Goal: Transaction & Acquisition: Purchase product/service

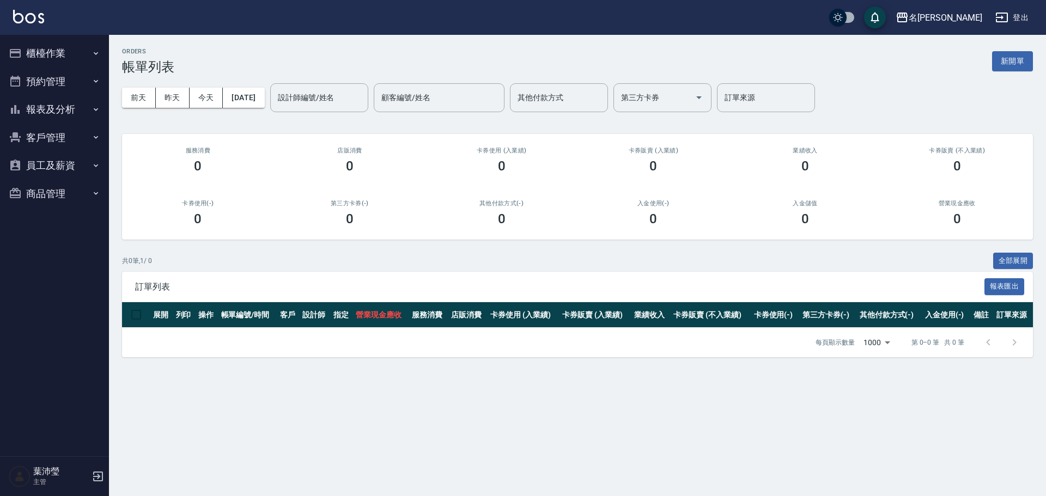
click at [71, 53] on button "櫃檯作業" at bounding box center [54, 53] width 100 height 28
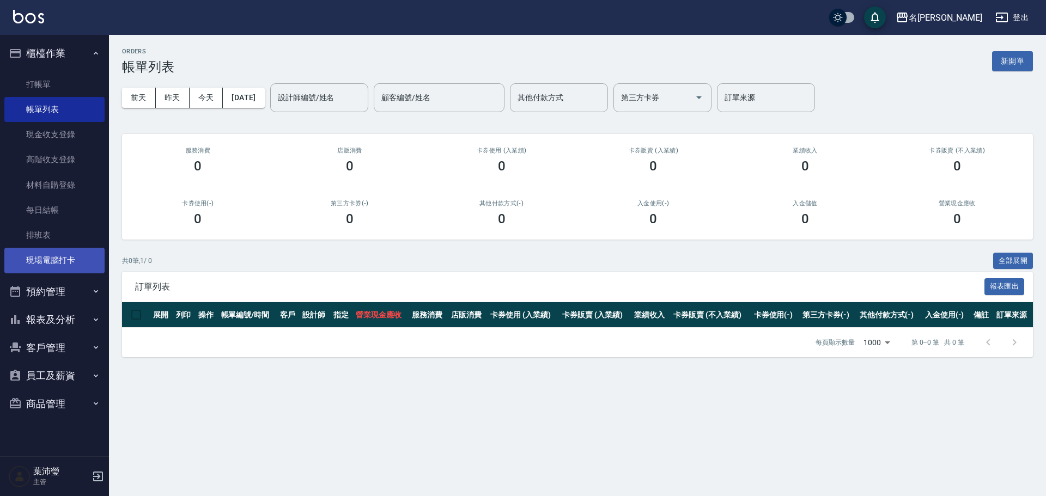
click at [60, 255] on link "現場電腦打卡" at bounding box center [54, 260] width 100 height 25
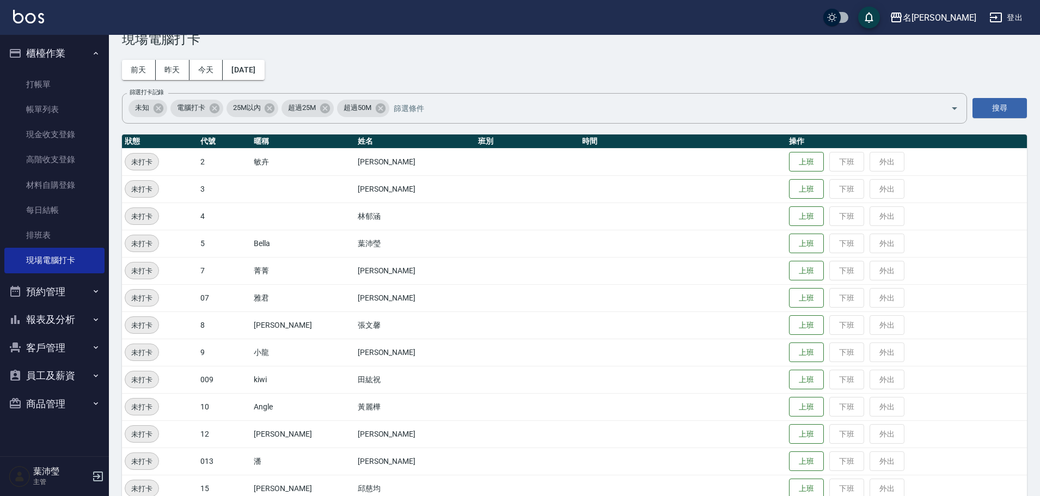
scroll to position [54, 0]
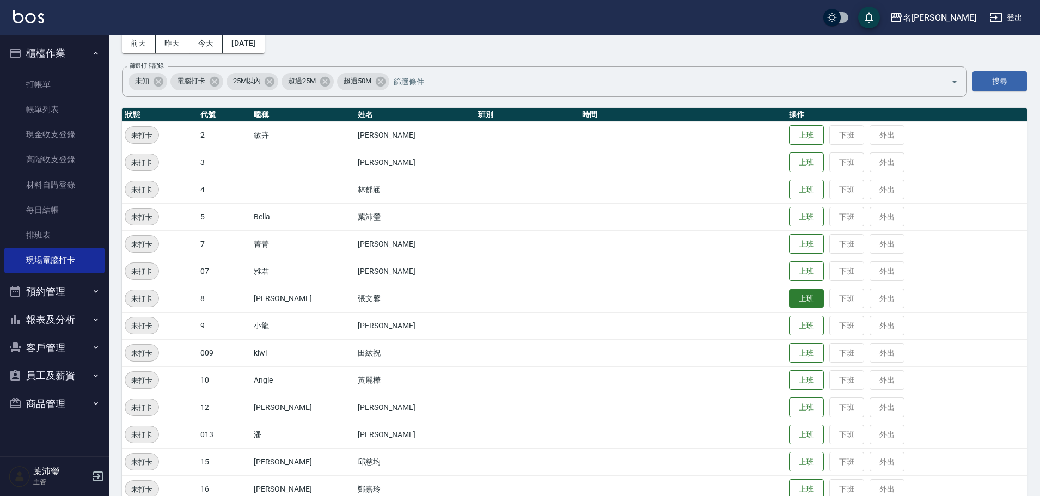
click at [789, 295] on button "上班" at bounding box center [806, 298] width 35 height 19
click at [791, 225] on button "上班" at bounding box center [806, 217] width 35 height 19
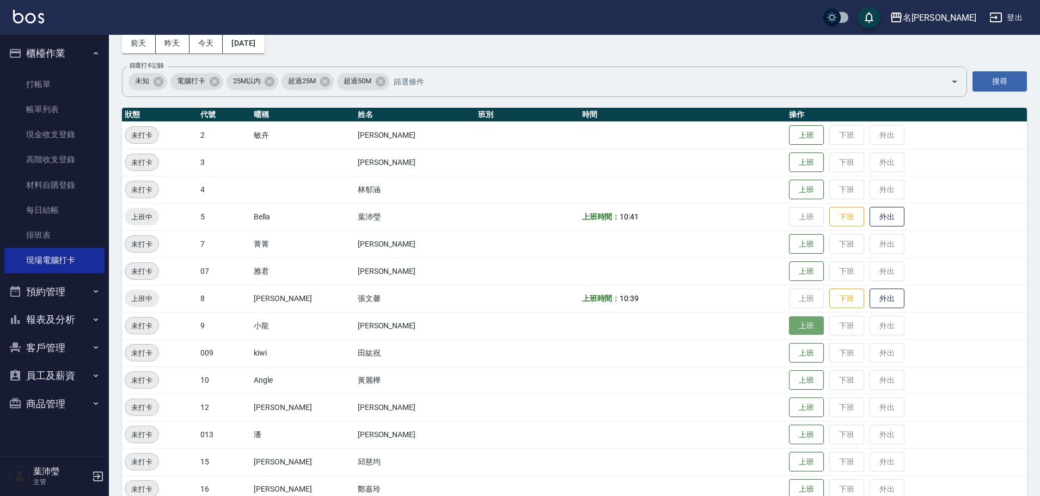
click at [789, 327] on button "上班" at bounding box center [806, 325] width 35 height 19
click at [1002, 357] on td "上班 下班 外出" at bounding box center [907, 352] width 241 height 27
click at [789, 409] on button "上班" at bounding box center [806, 407] width 35 height 19
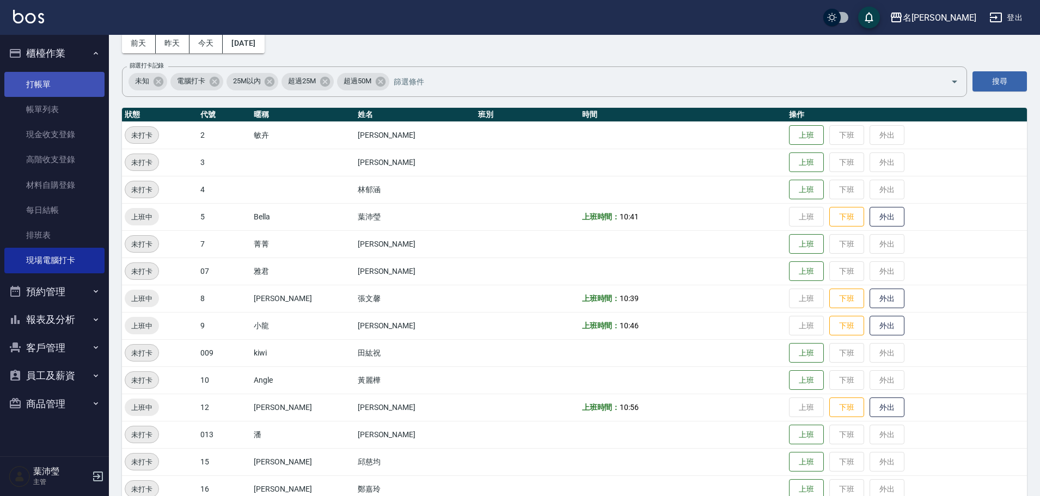
click at [26, 87] on link "打帳單" at bounding box center [54, 84] width 100 height 25
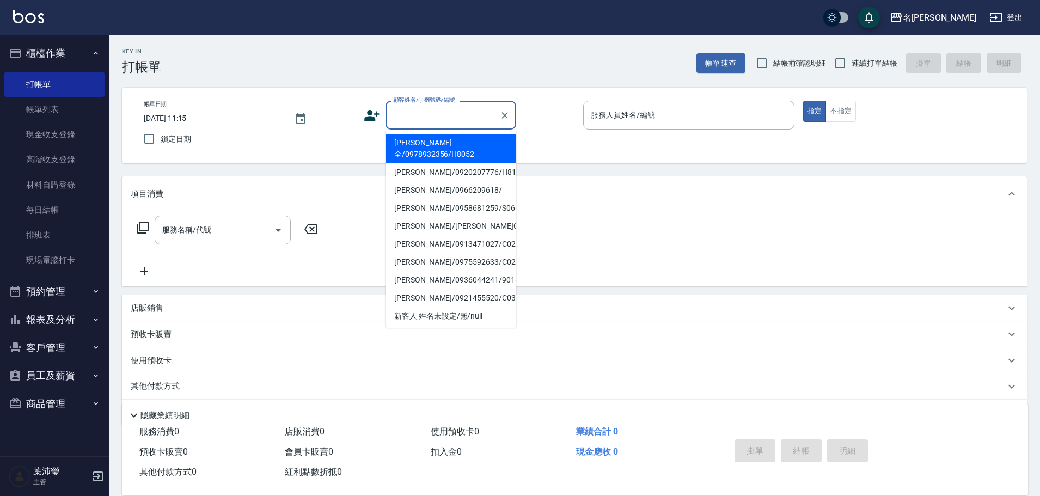
click at [399, 122] on input "顧客姓名/手機號碼/編號" at bounding box center [443, 115] width 105 height 19
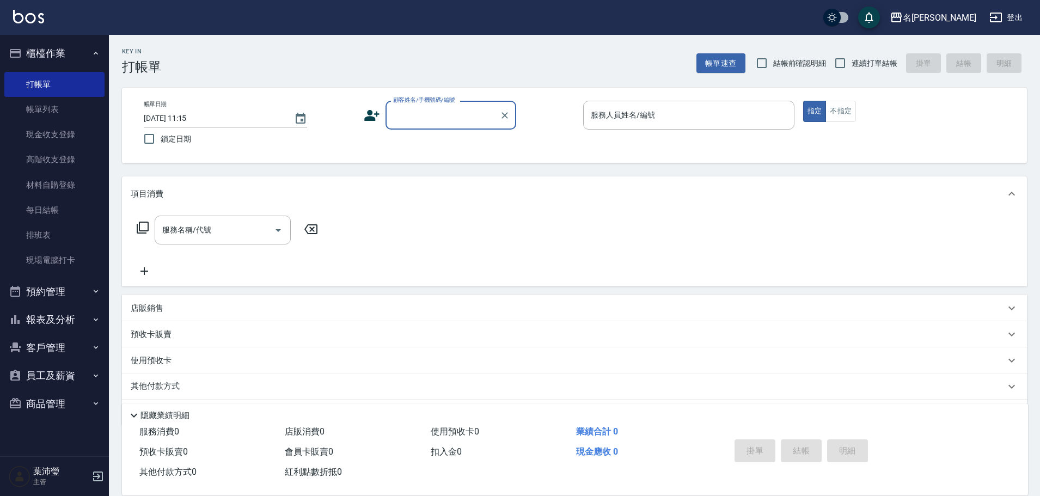
click at [430, 124] on input "顧客姓名/手機號碼/編號" at bounding box center [443, 115] width 105 height 19
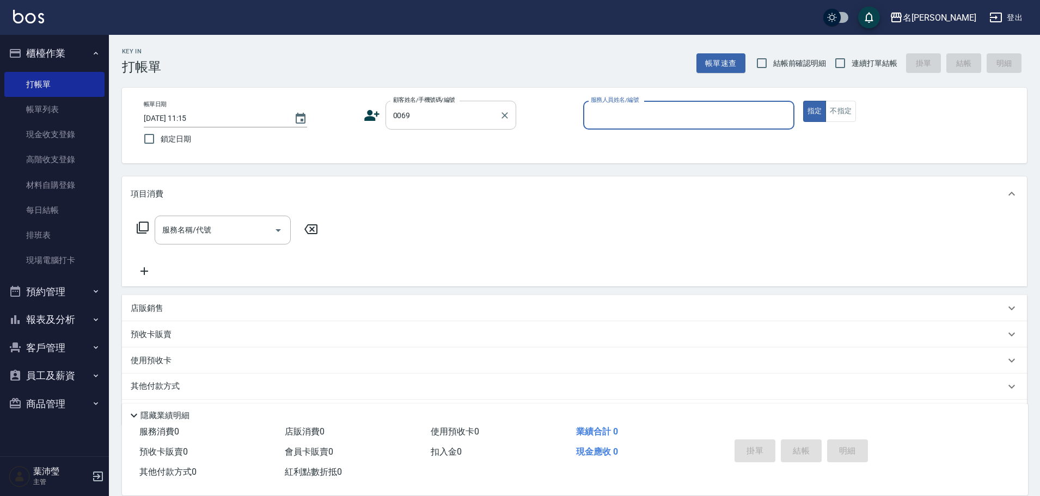
click at [389, 120] on div "0069 顧客姓名/手機號碼/編號" at bounding box center [451, 115] width 131 height 29
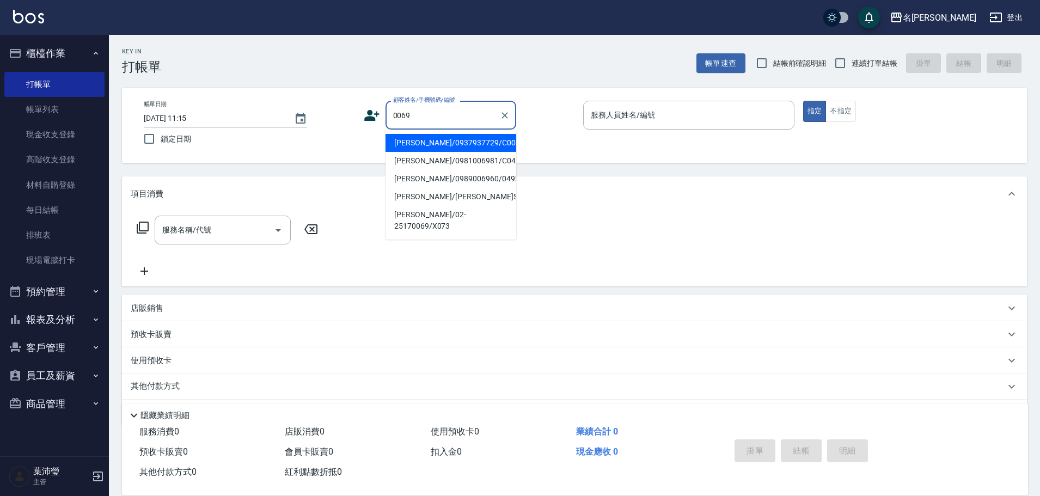
click at [412, 138] on li "[PERSON_NAME]/0937937729/C0069" at bounding box center [451, 143] width 131 height 18
type input "[PERSON_NAME]/0937937729/C0069"
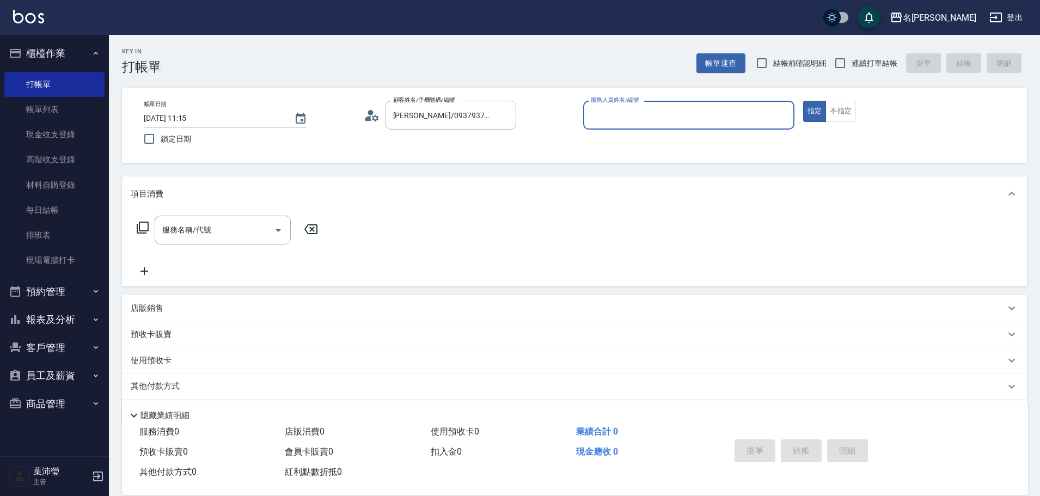
type input "Angle-10"
click at [141, 228] on icon at bounding box center [142, 227] width 13 height 13
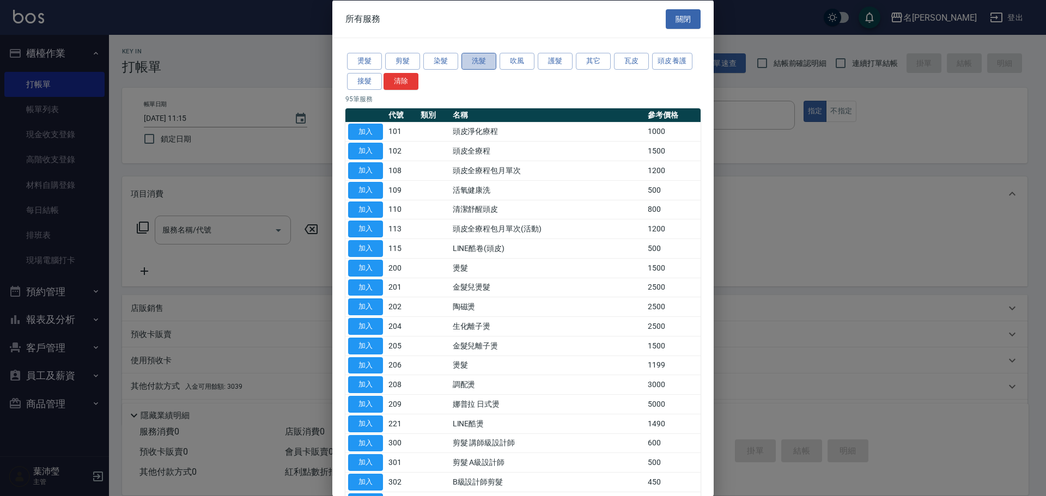
click at [473, 58] on button "洗髮" at bounding box center [478, 61] width 35 height 17
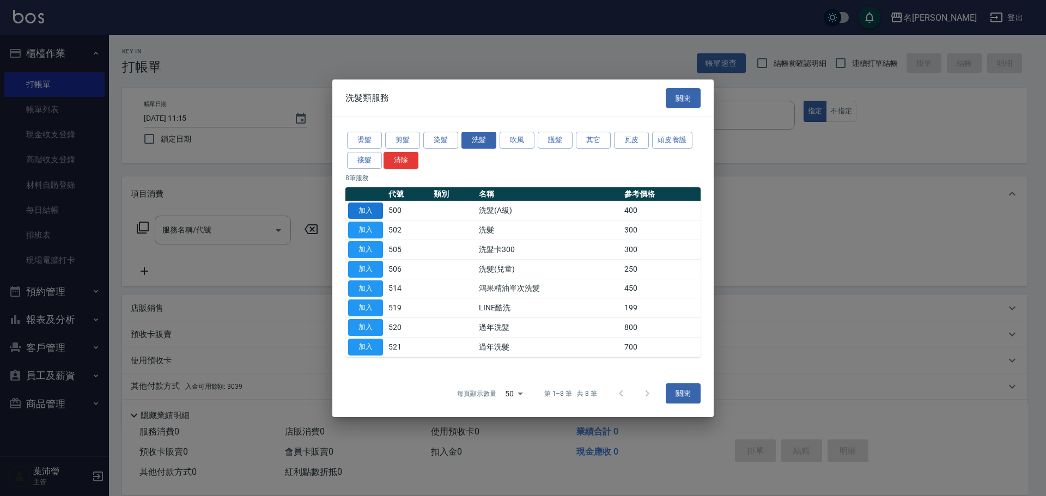
click at [364, 208] on button "加入" at bounding box center [365, 210] width 35 height 17
type input "洗髮(A級)(500)"
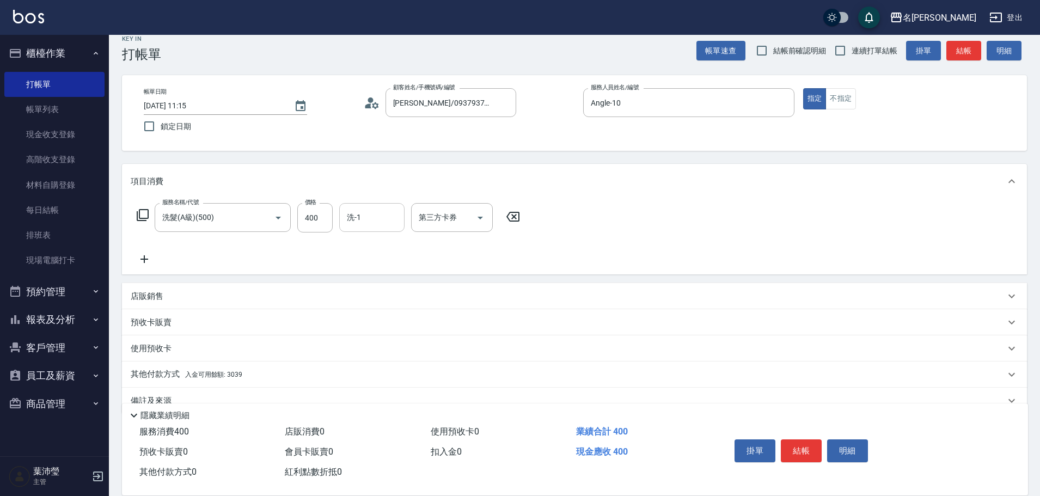
scroll to position [35, 0]
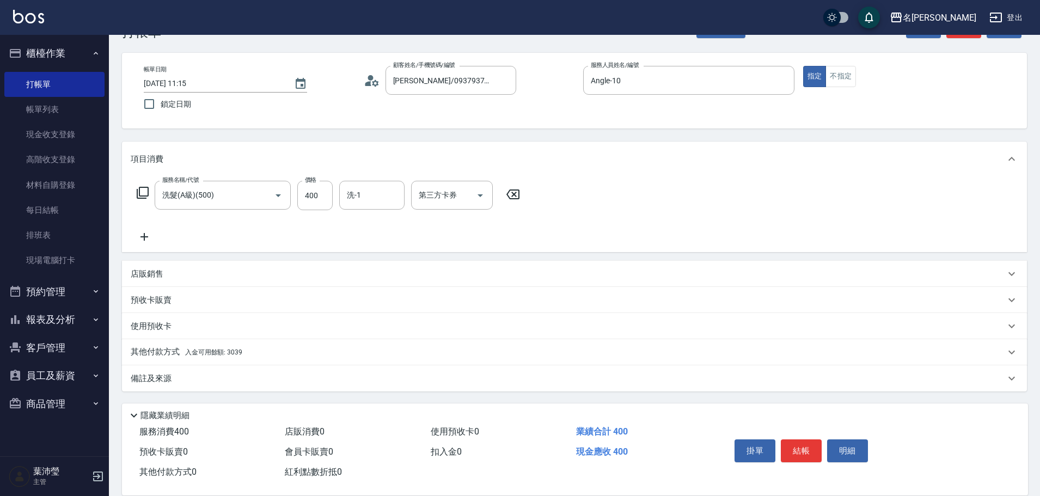
click at [167, 353] on p "其他付款方式 入金可用餘額: 3039" at bounding box center [187, 352] width 112 height 12
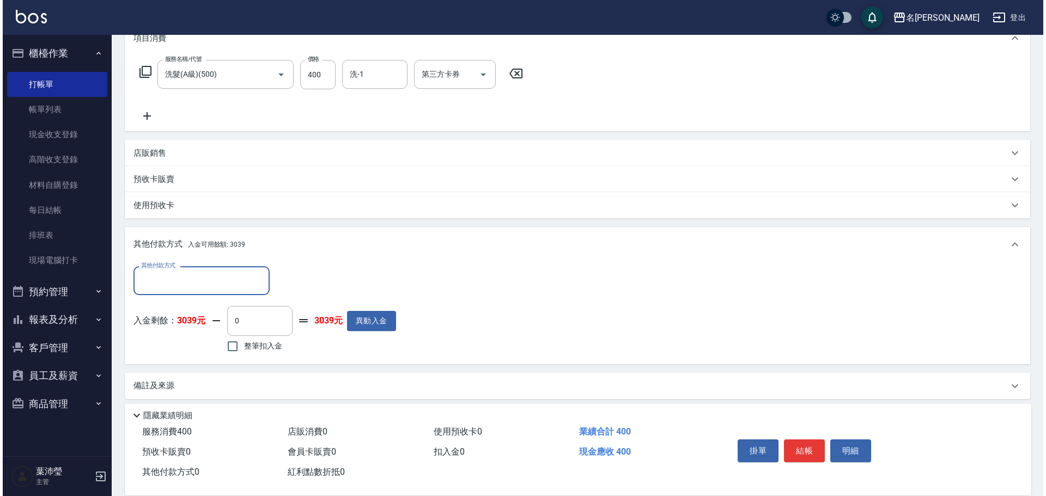
scroll to position [163, 0]
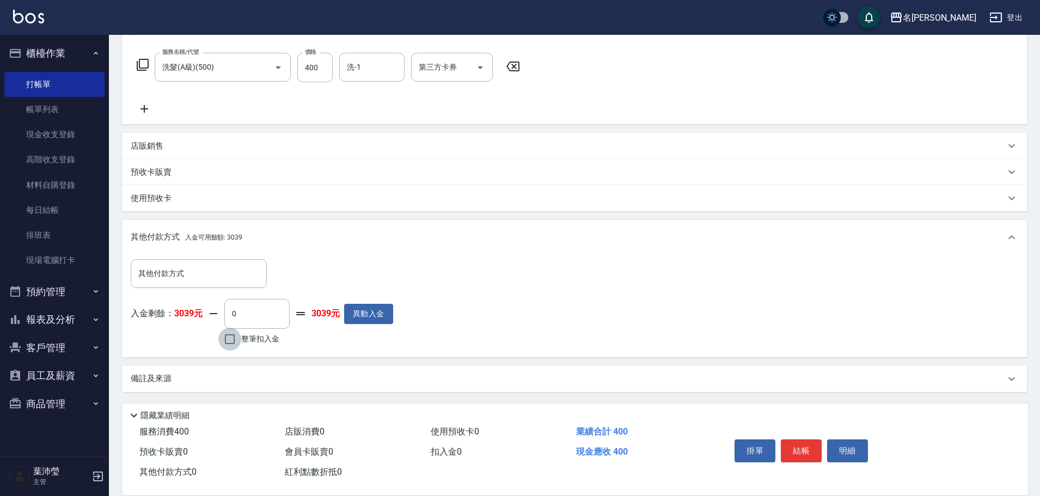
click at [233, 343] on input "整筆扣入金" at bounding box center [229, 339] width 23 height 23
checkbox input "true"
type input "400"
click at [840, 453] on button "明細" at bounding box center [847, 451] width 41 height 23
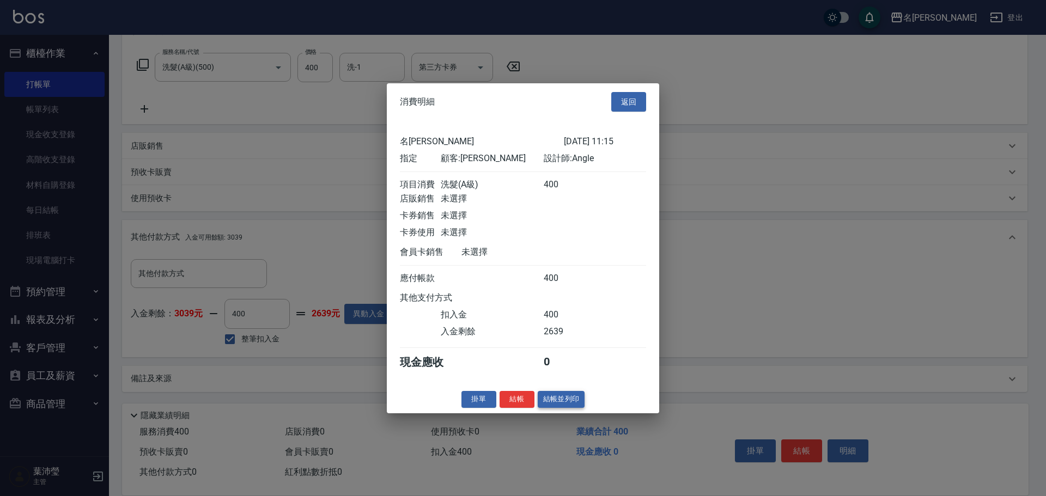
click at [563, 408] on button "結帳並列印" at bounding box center [561, 399] width 47 height 17
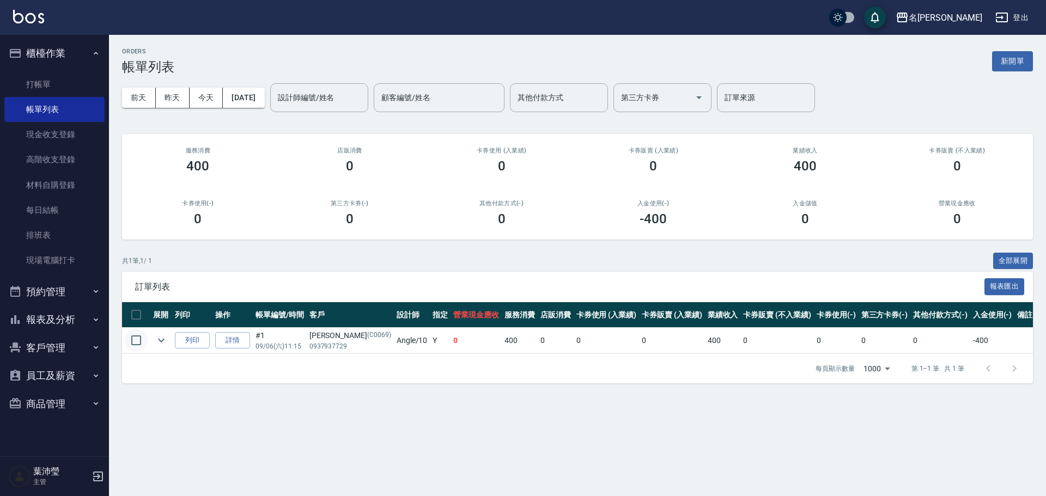
click at [138, 343] on input "checkbox" at bounding box center [136, 340] width 23 height 23
checkbox input "true"
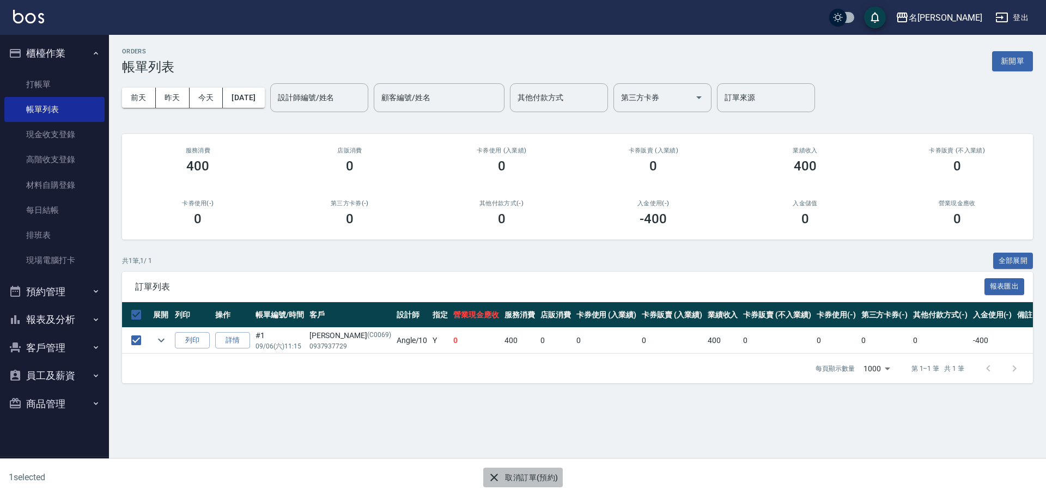
click at [532, 483] on button "取消訂單(預約)" at bounding box center [522, 478] width 79 height 20
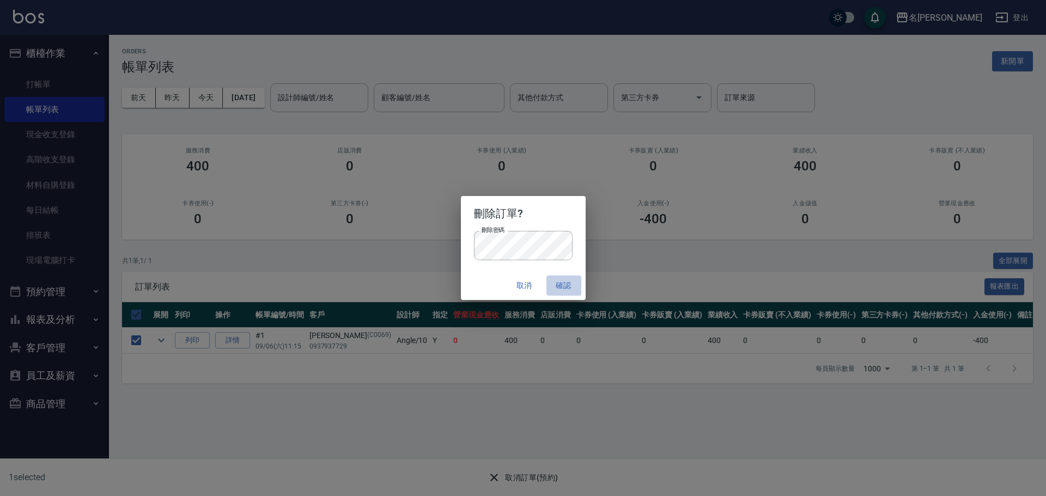
click at [563, 286] on button "確認" at bounding box center [563, 286] width 35 height 20
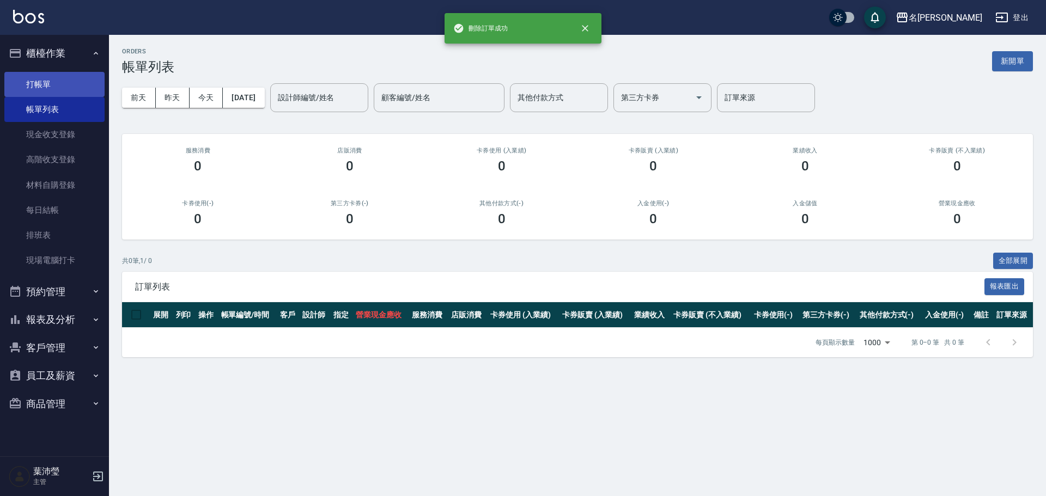
click at [41, 83] on link "打帳單" at bounding box center [54, 84] width 100 height 25
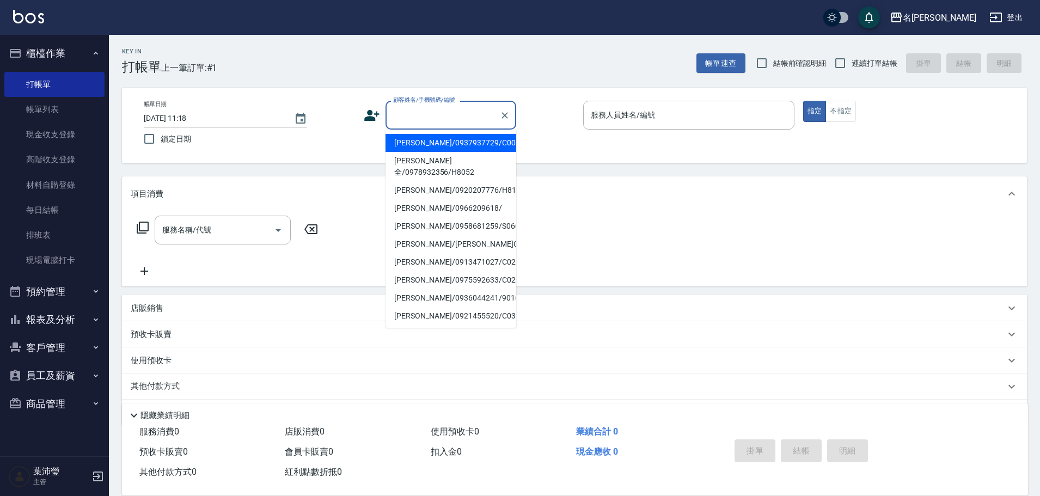
click at [432, 111] on input "顧客姓名/手機號碼/編號" at bounding box center [443, 115] width 105 height 19
drag, startPoint x: 441, startPoint y: 147, endPoint x: 455, endPoint y: 147, distance: 14.7
click at [441, 147] on li "[PERSON_NAME]/0937937729/C0069" at bounding box center [451, 143] width 131 height 18
type input "[PERSON_NAME]/0937937729/C0069"
type input "Angle-10"
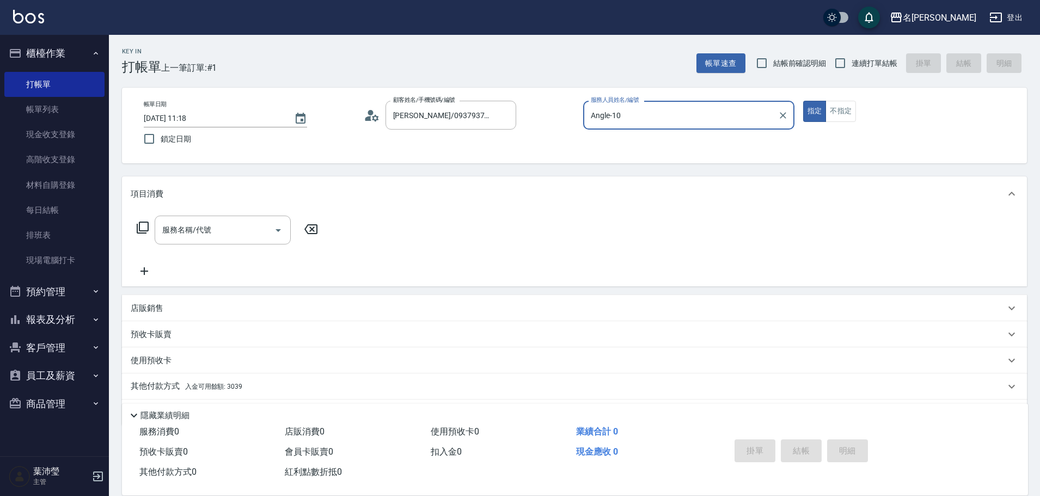
click at [140, 229] on icon at bounding box center [143, 228] width 12 height 12
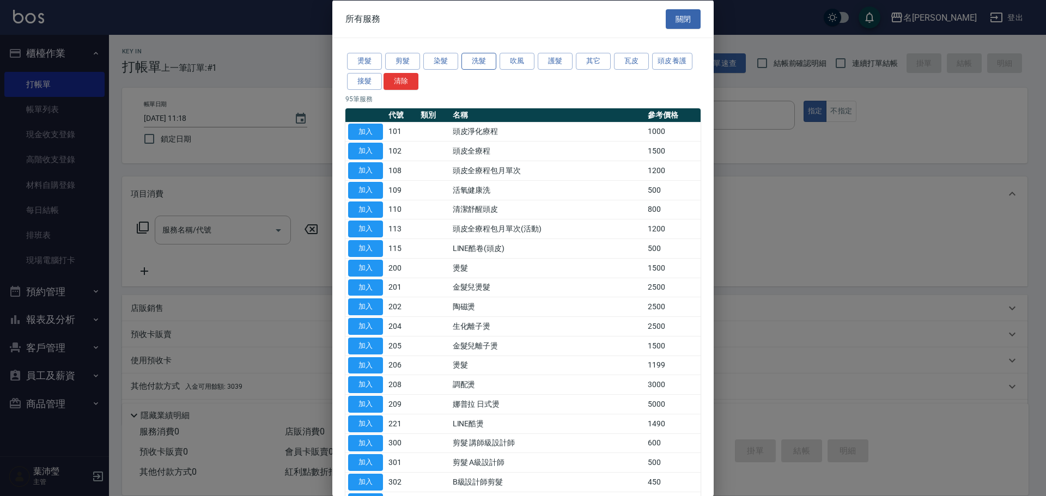
click at [474, 58] on button "洗髮" at bounding box center [478, 61] width 35 height 17
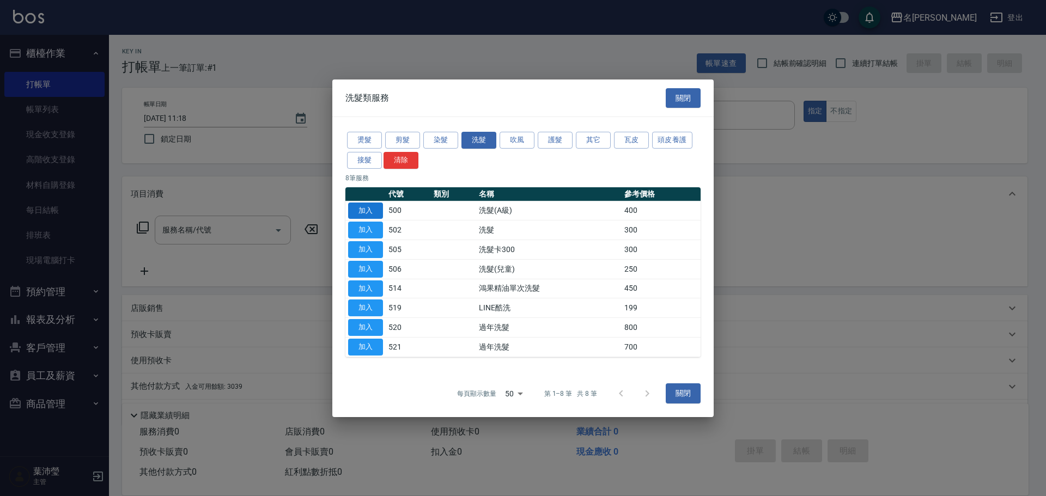
click at [374, 205] on button "加入" at bounding box center [365, 210] width 35 height 17
type input "洗髮(A級)(500)"
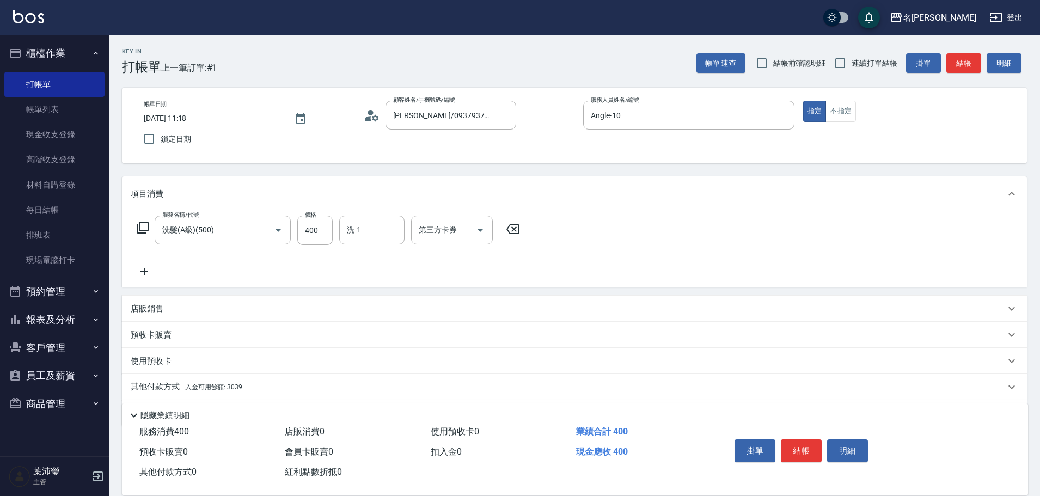
click at [407, 234] on form "洗-1 洗-1" at bounding box center [375, 230] width 72 height 29
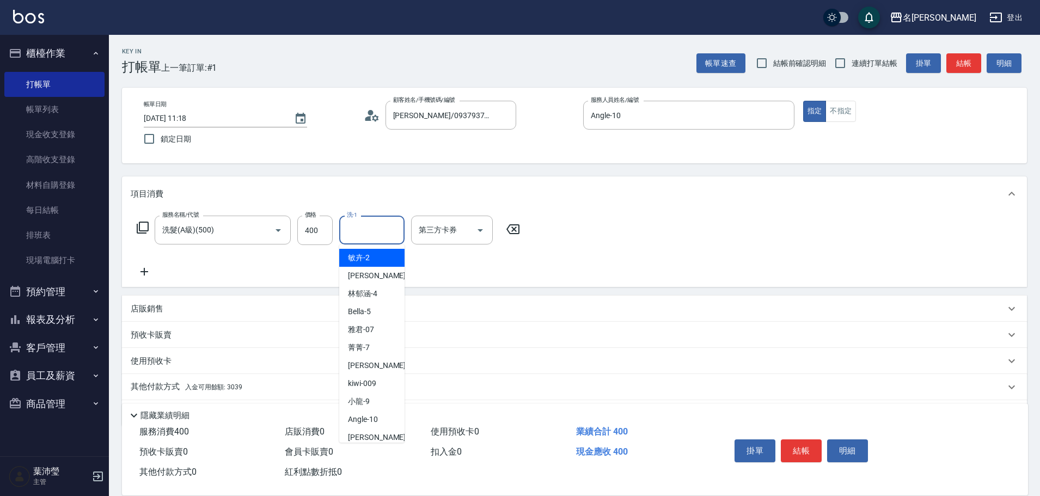
click at [391, 232] on input "洗-1" at bounding box center [372, 230] width 56 height 19
type input "語爭-20"
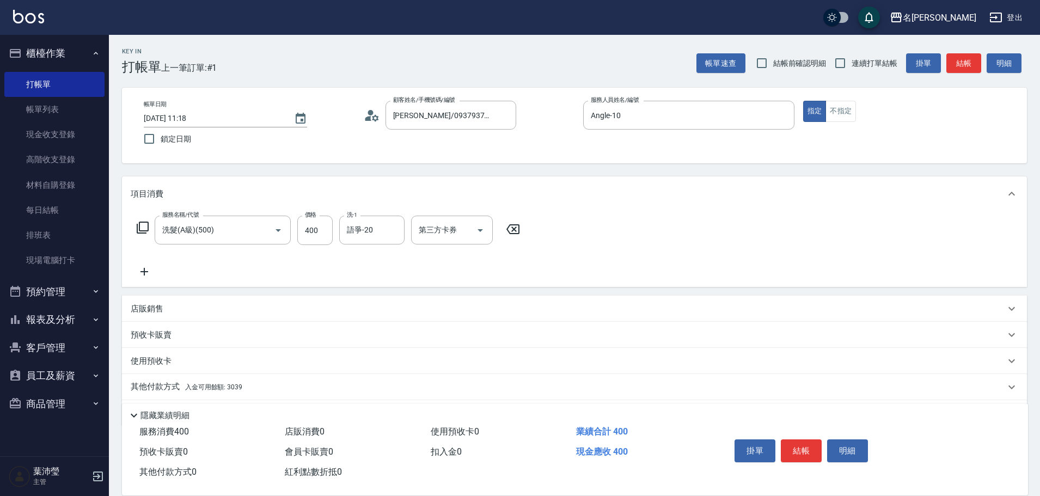
click at [166, 389] on p "其他付款方式 入金可用餘額: 3039" at bounding box center [187, 387] width 112 height 12
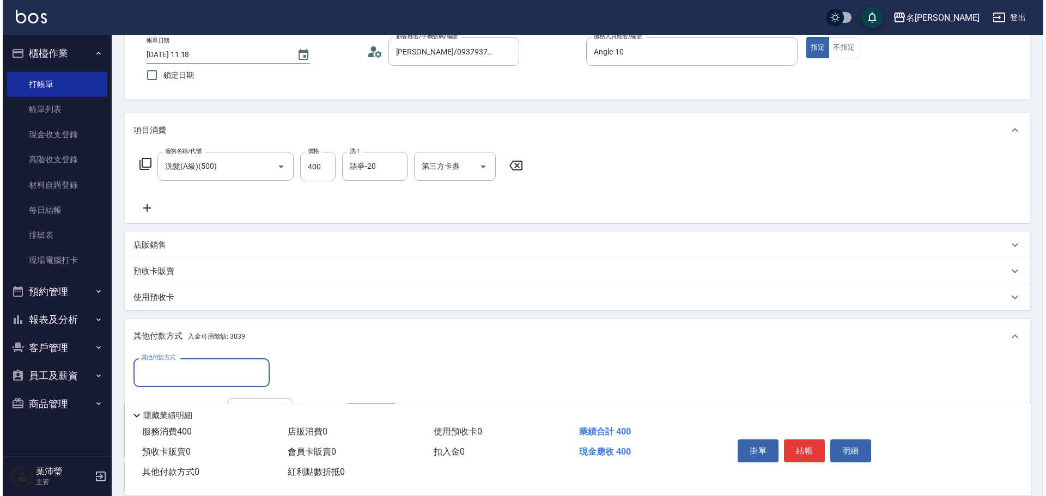
scroll to position [163, 0]
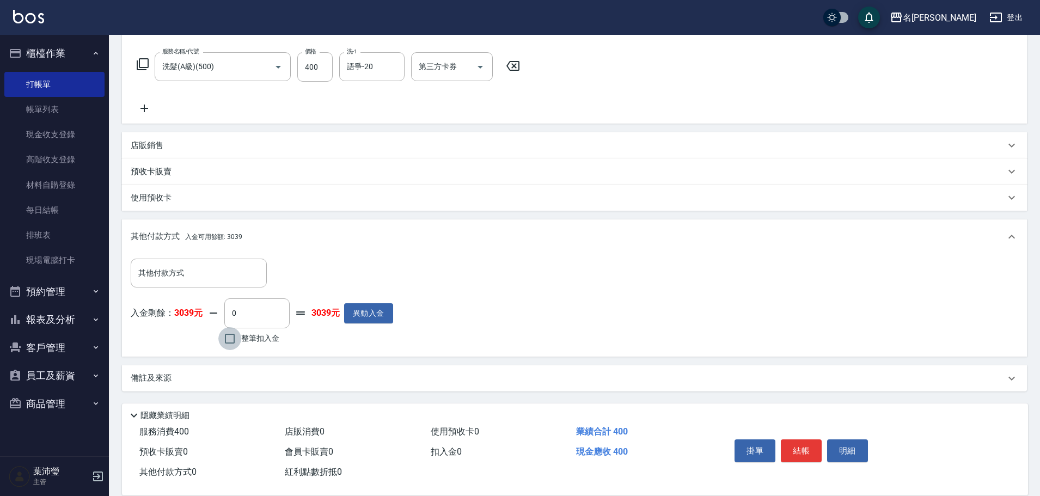
click at [232, 346] on input "整筆扣入金" at bounding box center [229, 338] width 23 height 23
checkbox input "true"
type input "400"
click at [851, 452] on button "明細" at bounding box center [847, 451] width 41 height 23
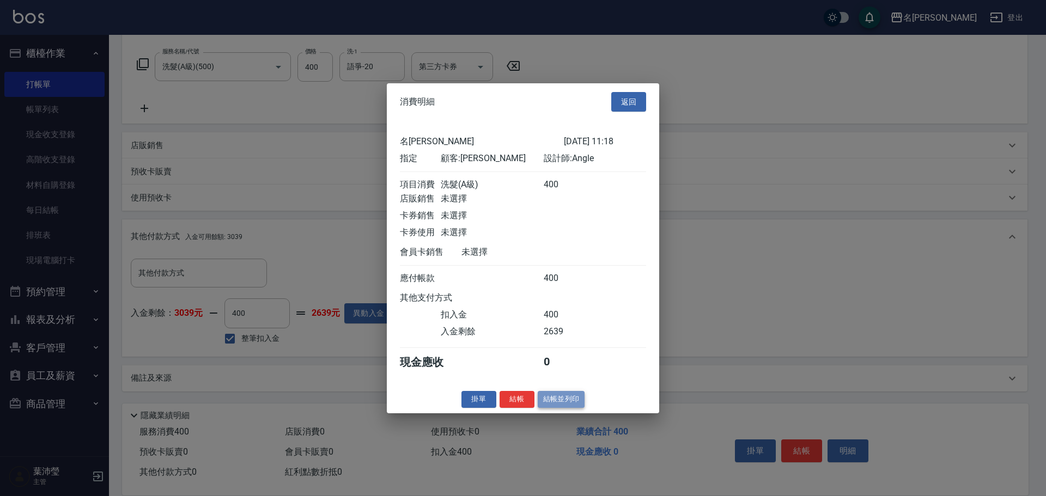
click at [570, 408] on button "結帳並列印" at bounding box center [561, 399] width 47 height 17
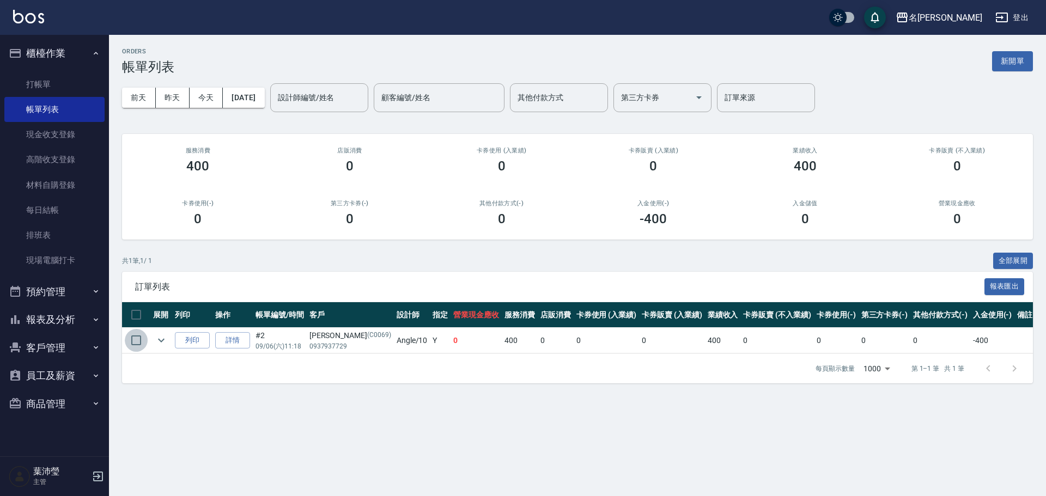
click at [133, 341] on input "checkbox" at bounding box center [136, 340] width 23 height 23
checkbox input "true"
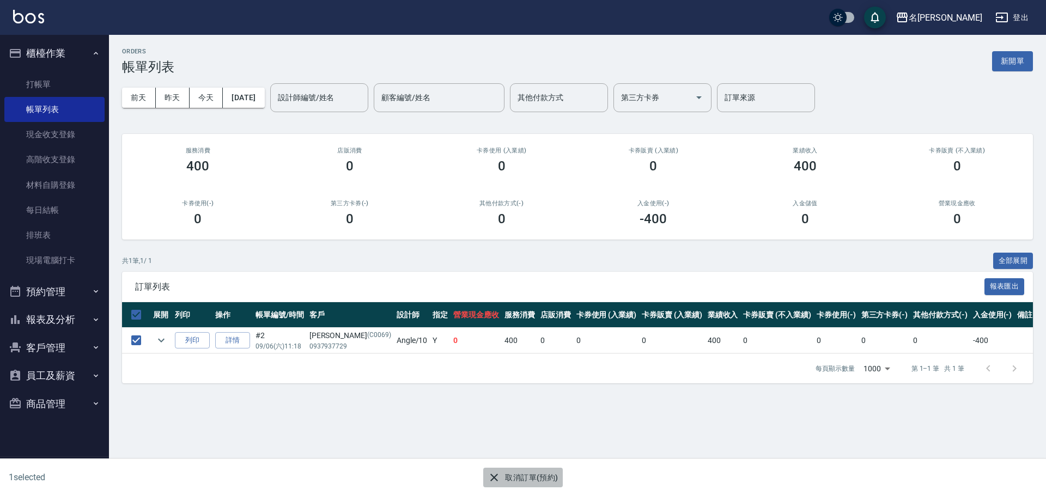
click at [551, 478] on button "取消訂單(預約)" at bounding box center [522, 478] width 79 height 20
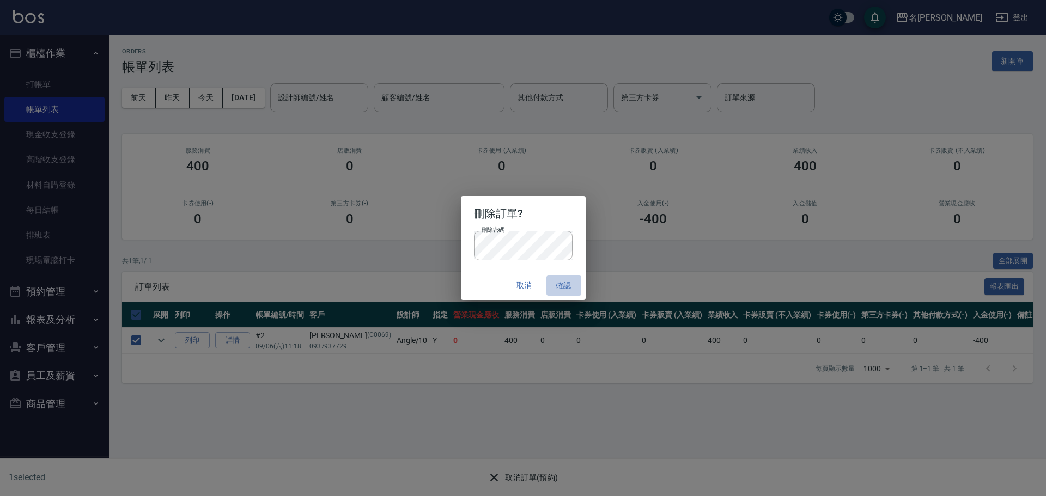
click at [563, 285] on button "確認" at bounding box center [563, 286] width 35 height 20
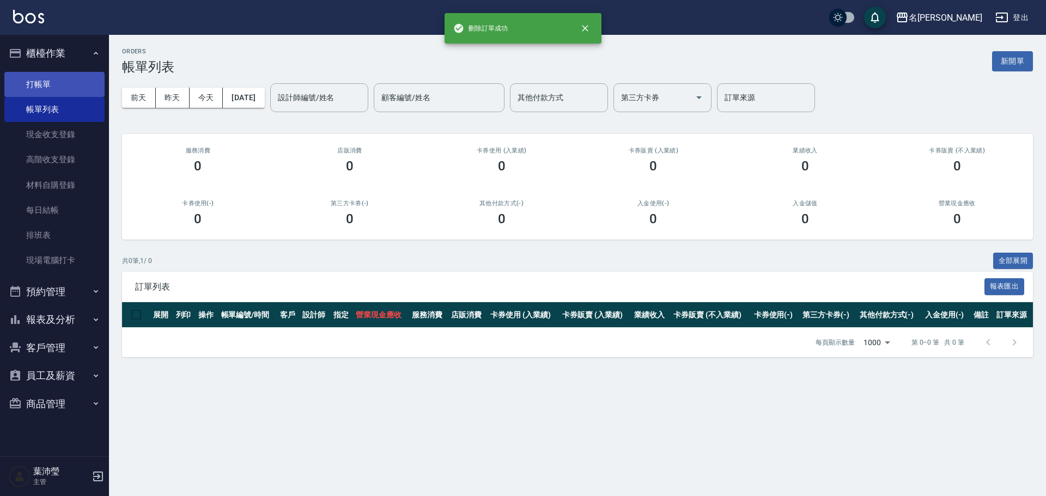
click at [38, 78] on link "打帳單" at bounding box center [54, 84] width 100 height 25
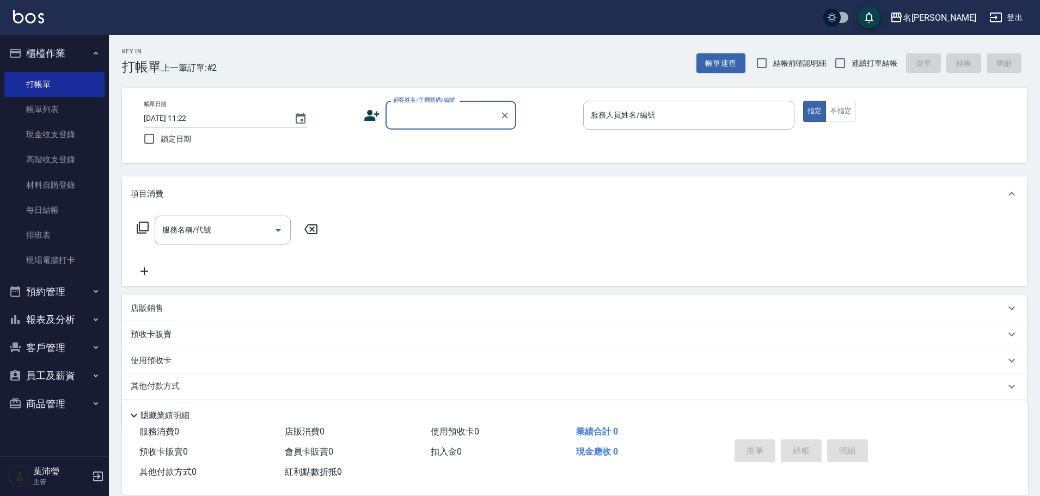
click at [435, 116] on input "顧客姓名/手機號碼/編號" at bounding box center [443, 115] width 105 height 19
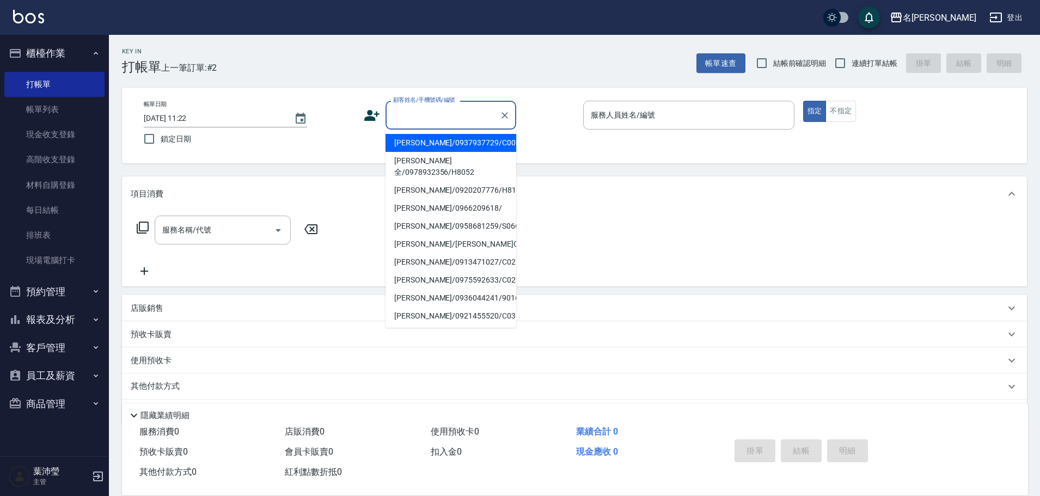
click at [448, 142] on li "[PERSON_NAME]/0937937729/C0069" at bounding box center [451, 143] width 131 height 18
type input "[PERSON_NAME]/0937937729/C0069"
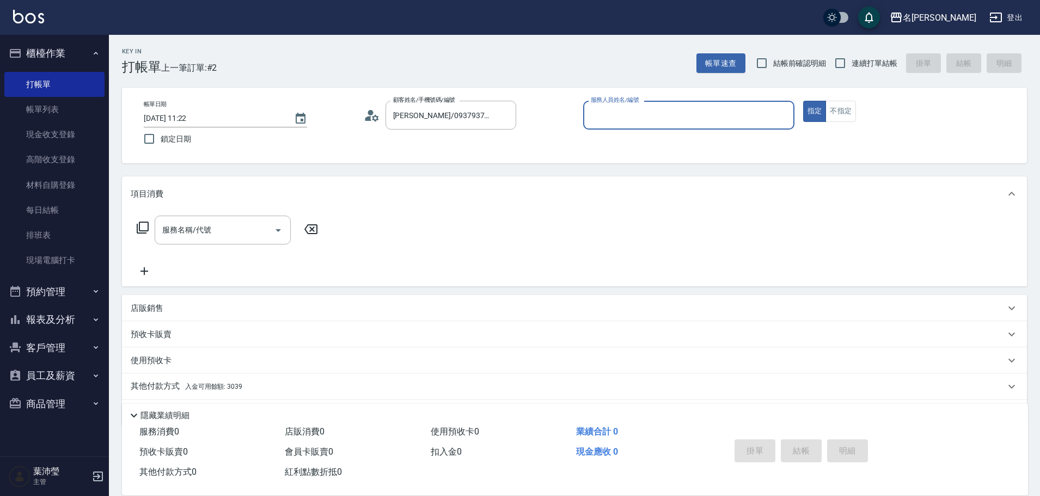
type input "Angle-10"
click at [141, 230] on icon at bounding box center [142, 227] width 13 height 13
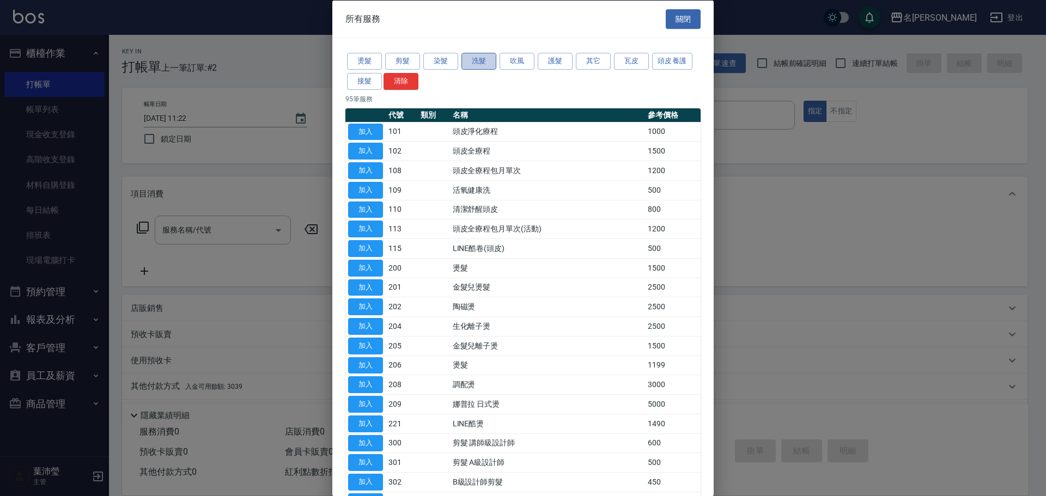
click at [478, 65] on button "洗髮" at bounding box center [478, 61] width 35 height 17
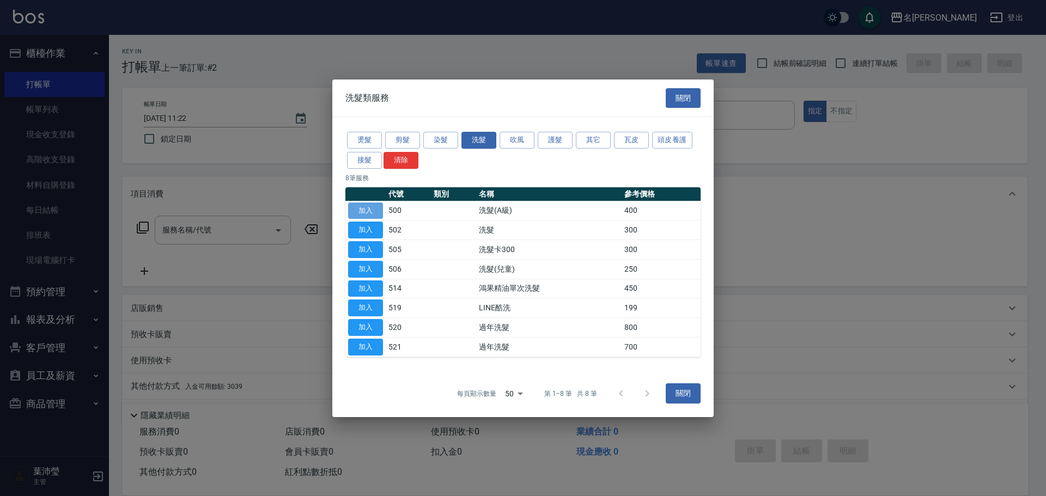
click at [361, 215] on button "加入" at bounding box center [365, 210] width 35 height 17
type input "洗髮(A級)(500)"
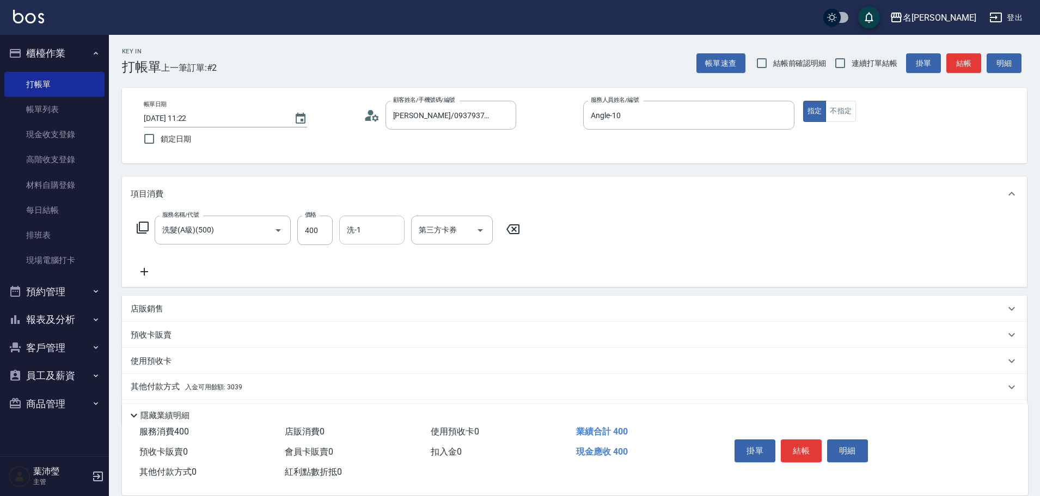
click at [365, 220] on div "洗-1" at bounding box center [371, 230] width 65 height 29
type input "語爭-20"
click at [177, 387] on p "其他付款方式 入金可用餘額: 3039" at bounding box center [187, 387] width 112 height 12
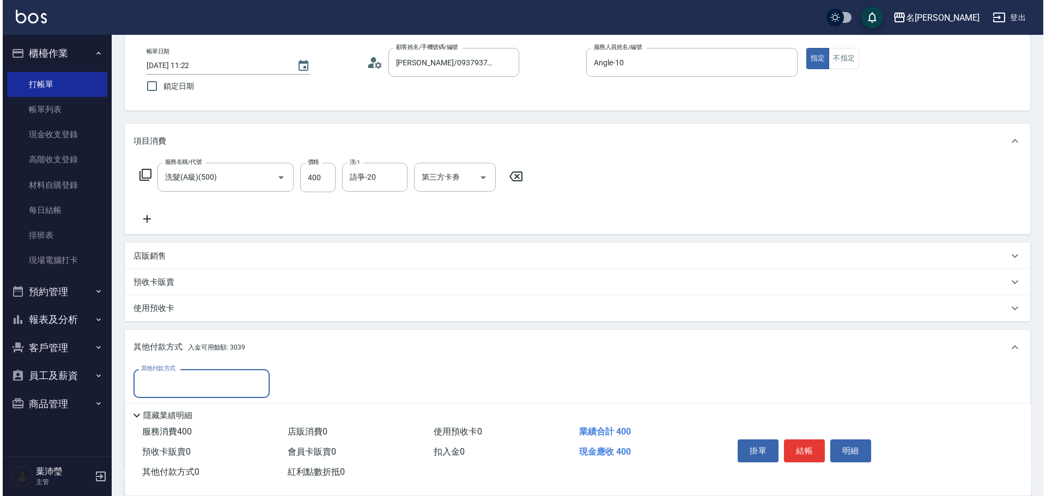
scroll to position [163, 0]
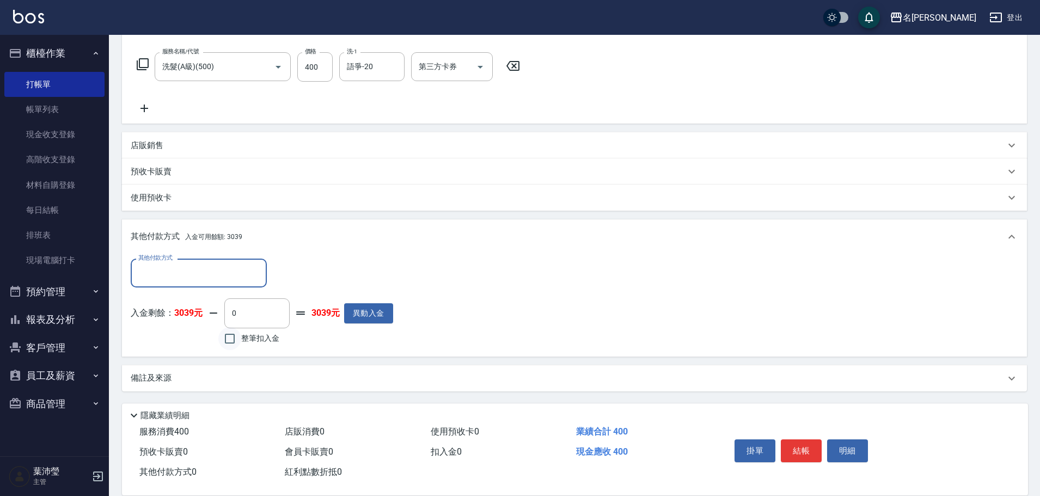
click at [227, 343] on input "整筆扣入金" at bounding box center [229, 338] width 23 height 23
checkbox input "true"
type input "400"
click at [853, 449] on button "明細" at bounding box center [847, 451] width 41 height 23
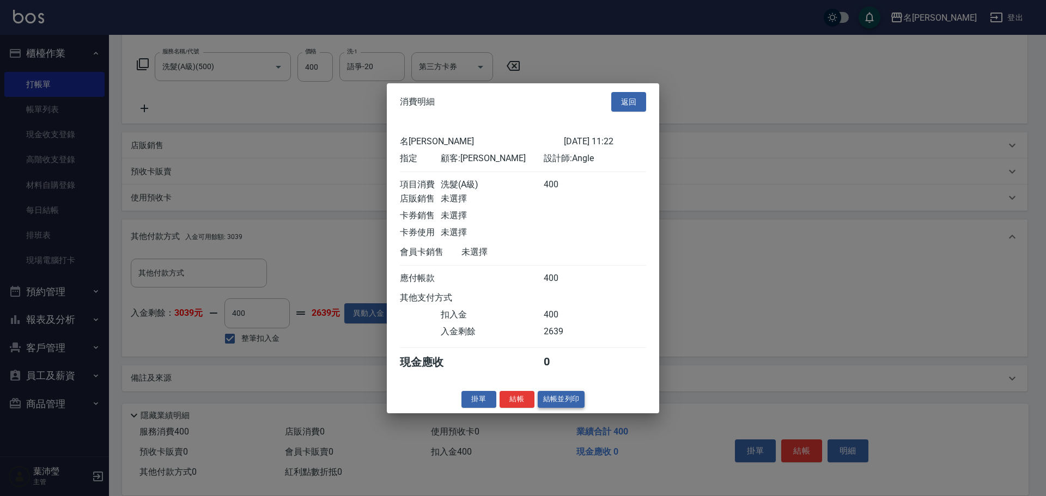
click at [562, 408] on button "結帳並列印" at bounding box center [561, 399] width 47 height 17
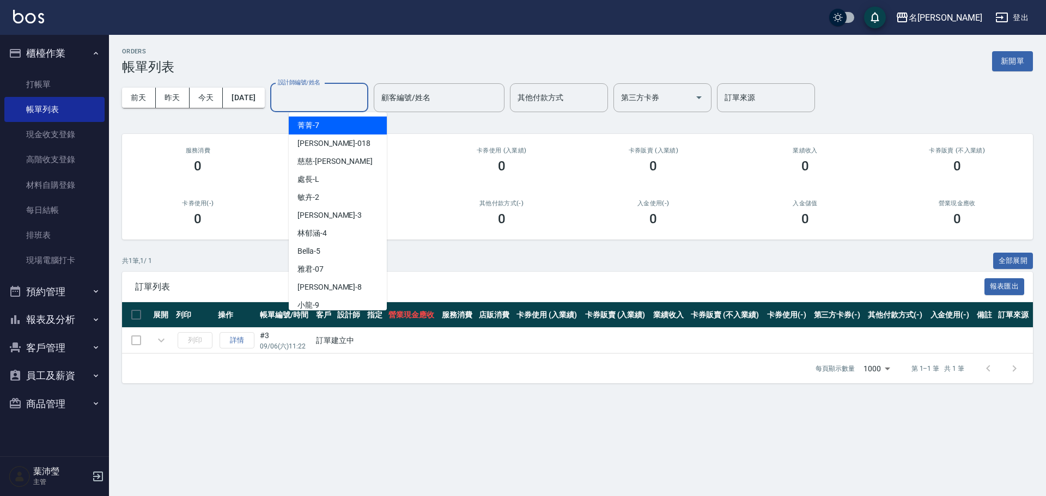
click at [329, 97] on input "設計師編號/姓名" at bounding box center [319, 97] width 88 height 19
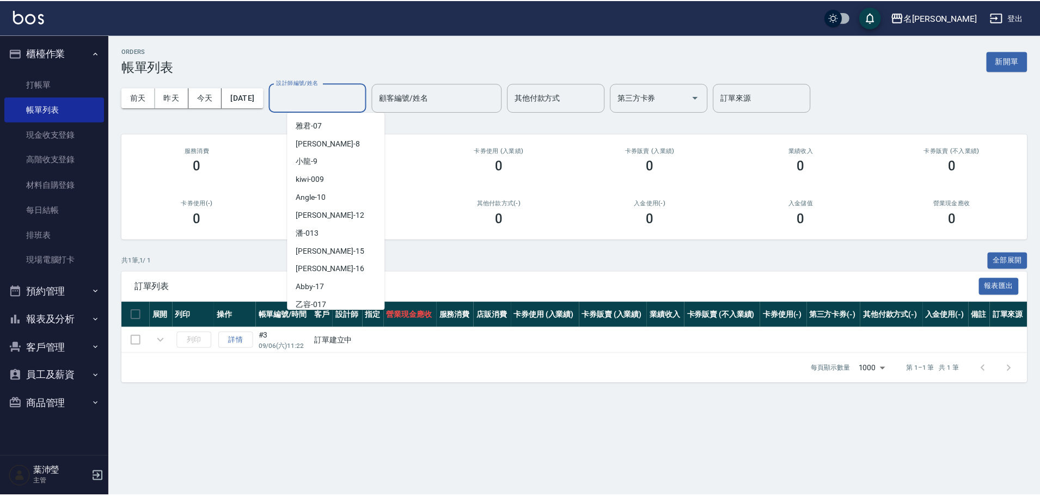
scroll to position [143, 0]
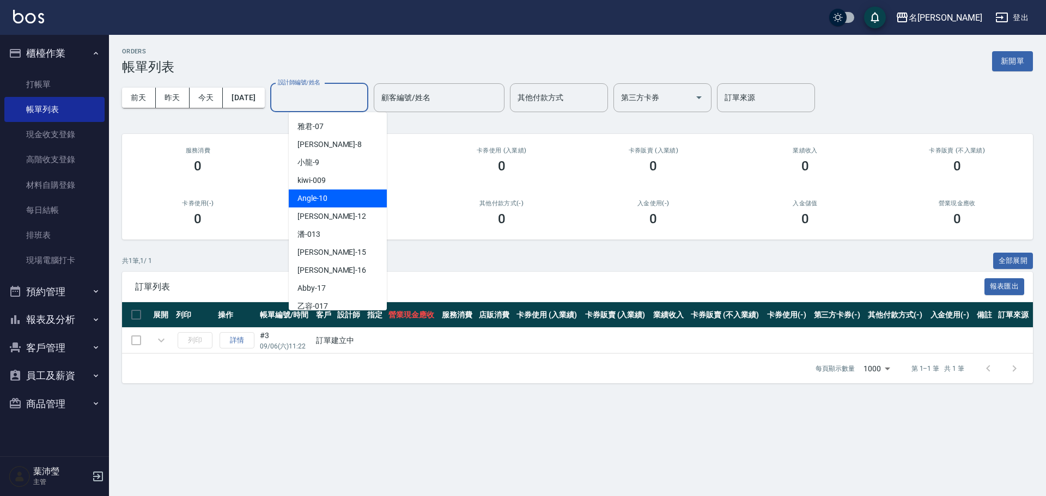
click at [352, 200] on div "Angle -10" at bounding box center [338, 199] width 98 height 18
type input "Angle-10"
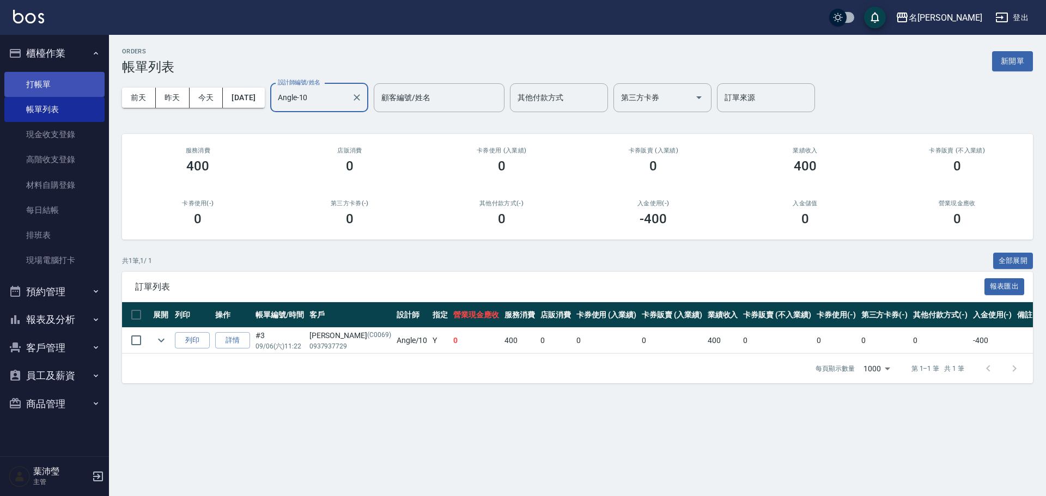
click at [51, 81] on link "打帳單" at bounding box center [54, 84] width 100 height 25
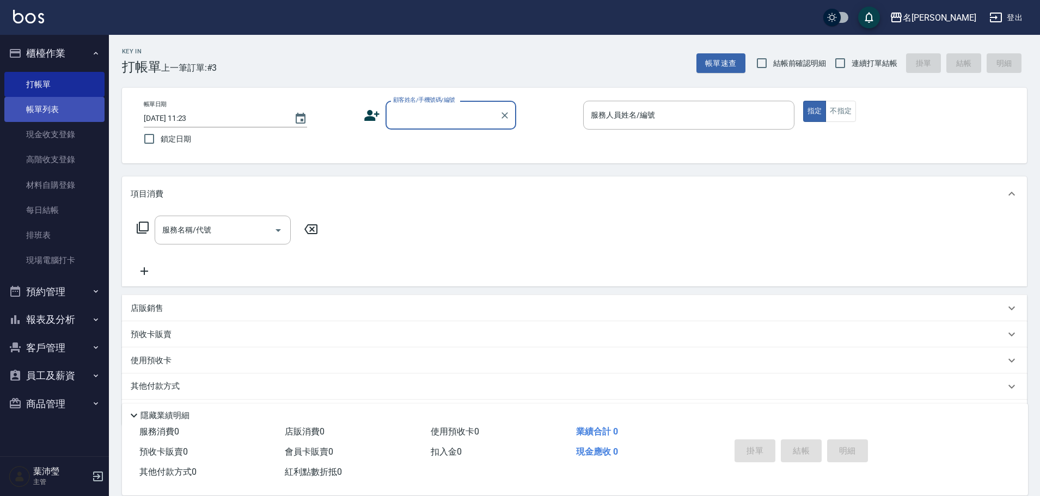
click at [66, 99] on link "帳單列表" at bounding box center [54, 109] width 100 height 25
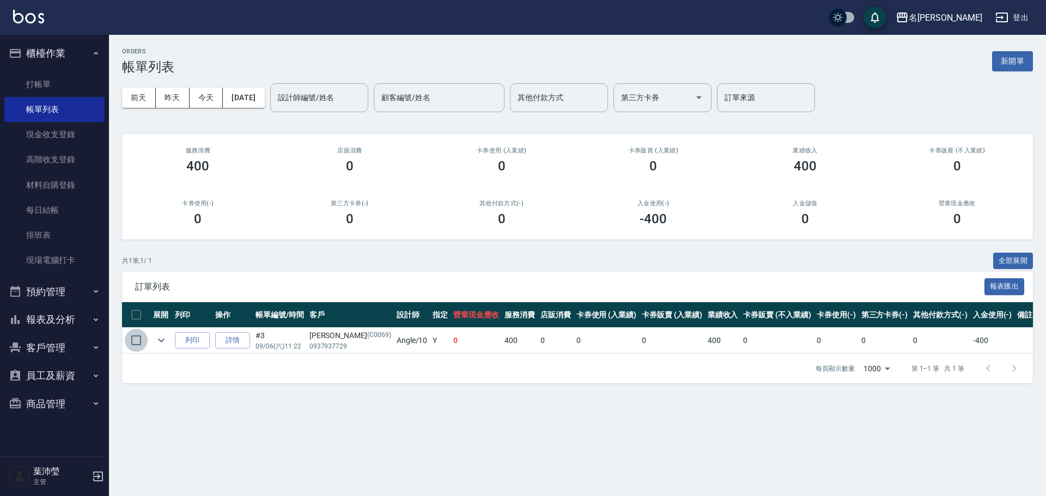
click at [137, 342] on input "checkbox" at bounding box center [136, 340] width 23 height 23
checkbox input "true"
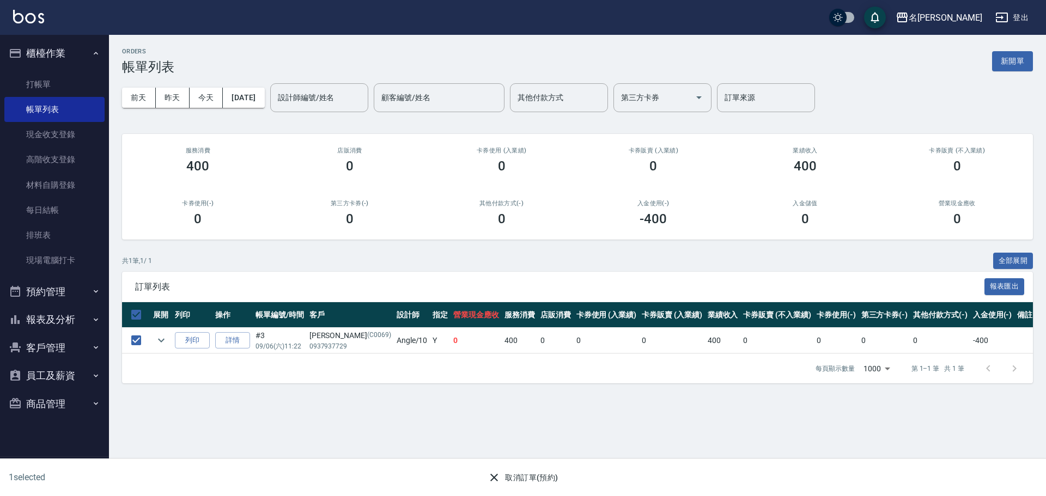
click at [506, 484] on button "取消訂單(預約)" at bounding box center [522, 478] width 79 height 20
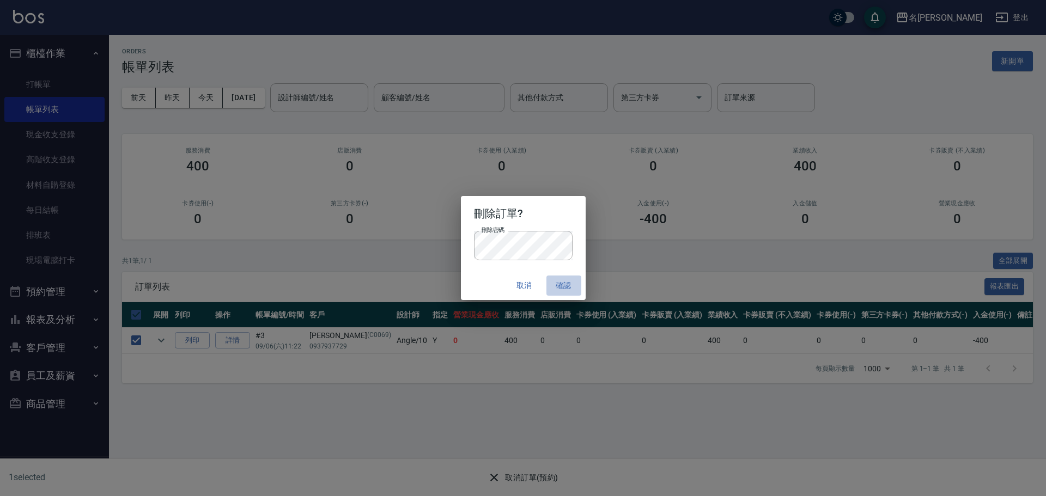
click at [564, 292] on button "確認" at bounding box center [563, 286] width 35 height 20
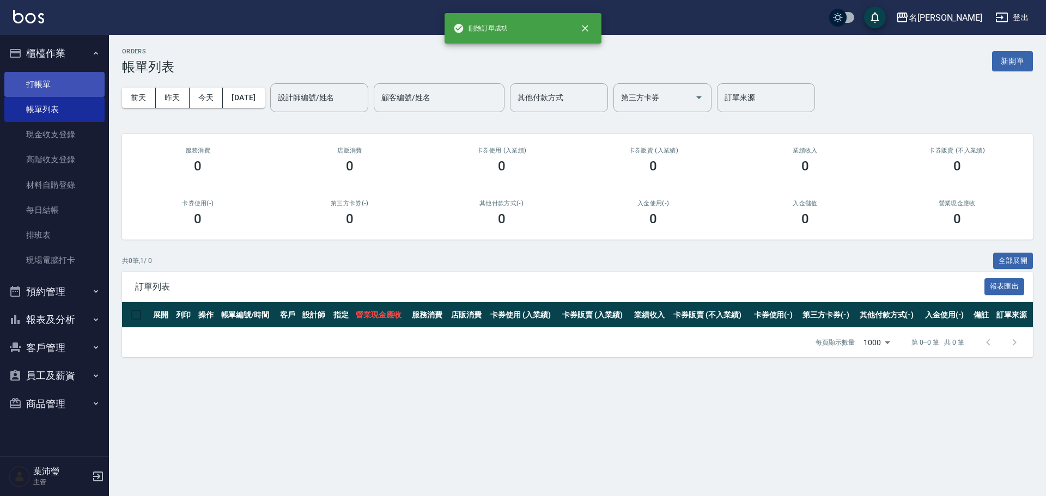
click at [39, 93] on link "打帳單" at bounding box center [54, 84] width 100 height 25
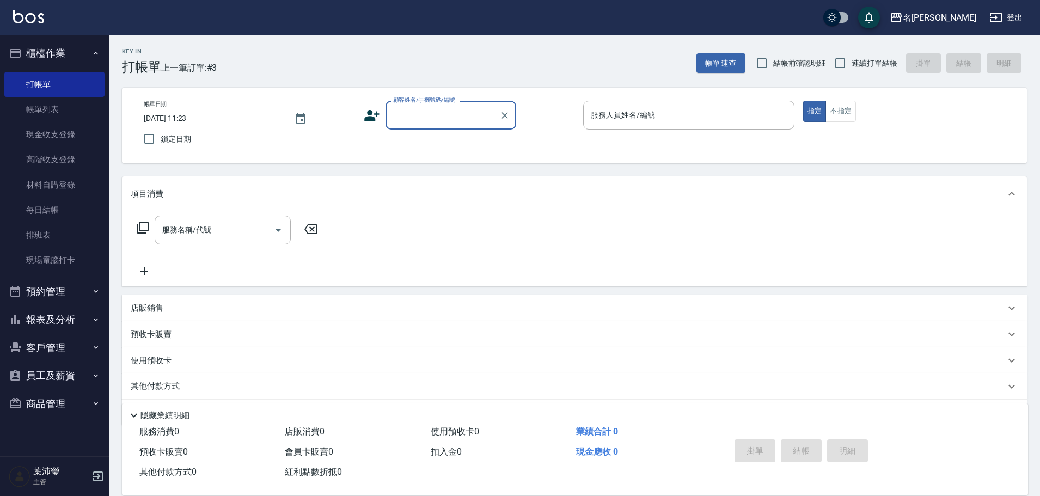
click at [407, 113] on input "顧客姓名/手機號碼/編號" at bounding box center [443, 115] width 105 height 19
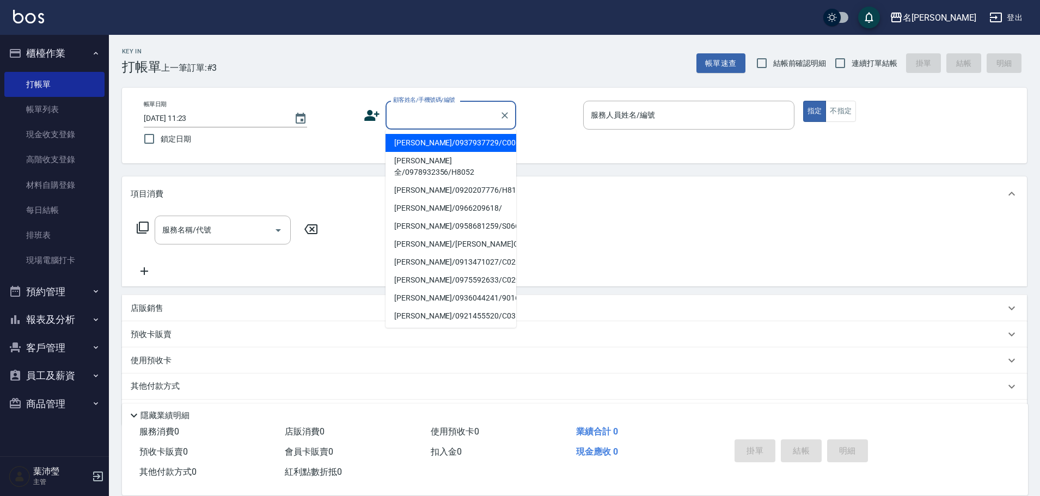
click at [424, 146] on li "[PERSON_NAME]/0937937729/C0069" at bounding box center [451, 143] width 131 height 18
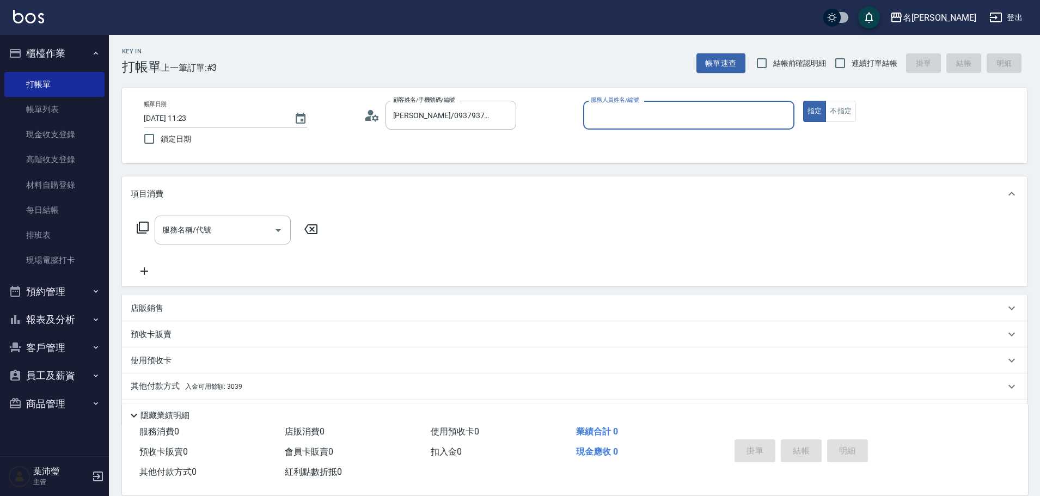
type input "[PERSON_NAME]/0937937729/C0069"
type input "Angle-10"
click at [133, 225] on div "服務名稱/代號 服務名稱/代號" at bounding box center [228, 230] width 194 height 29
click at [136, 225] on div "服務名稱/代號 服務名稱/代號" at bounding box center [228, 230] width 194 height 29
click at [147, 228] on icon at bounding box center [142, 227] width 13 height 13
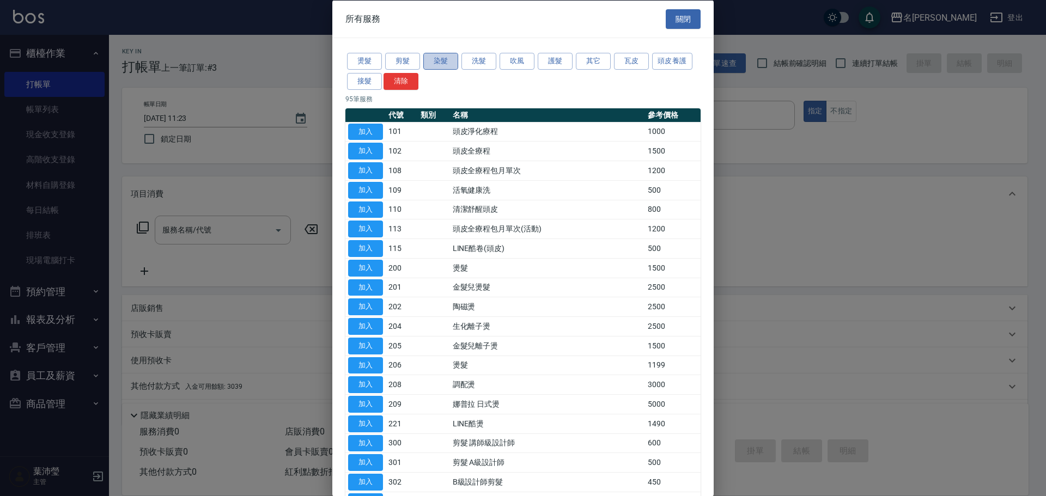
click at [437, 61] on button "染髮" at bounding box center [440, 61] width 35 height 17
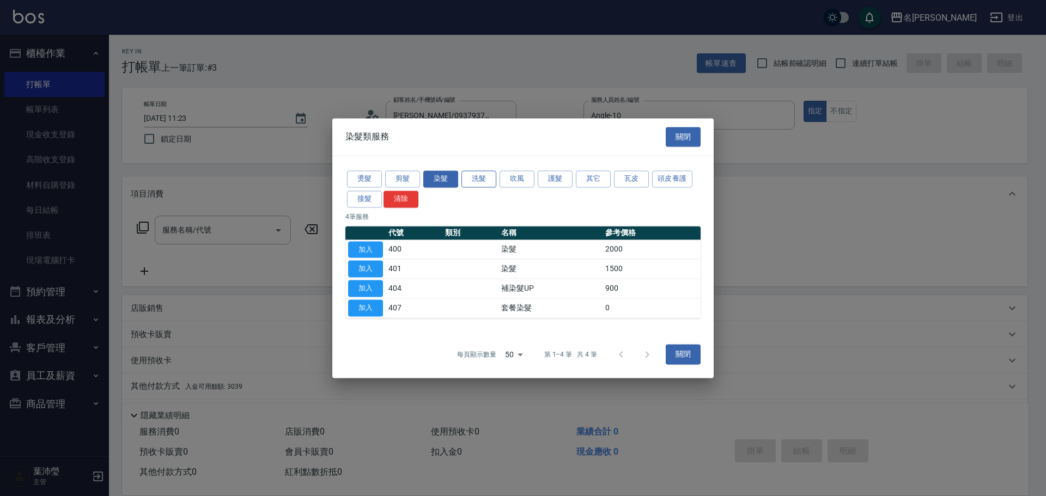
click at [477, 178] on button "洗髮" at bounding box center [478, 178] width 35 height 17
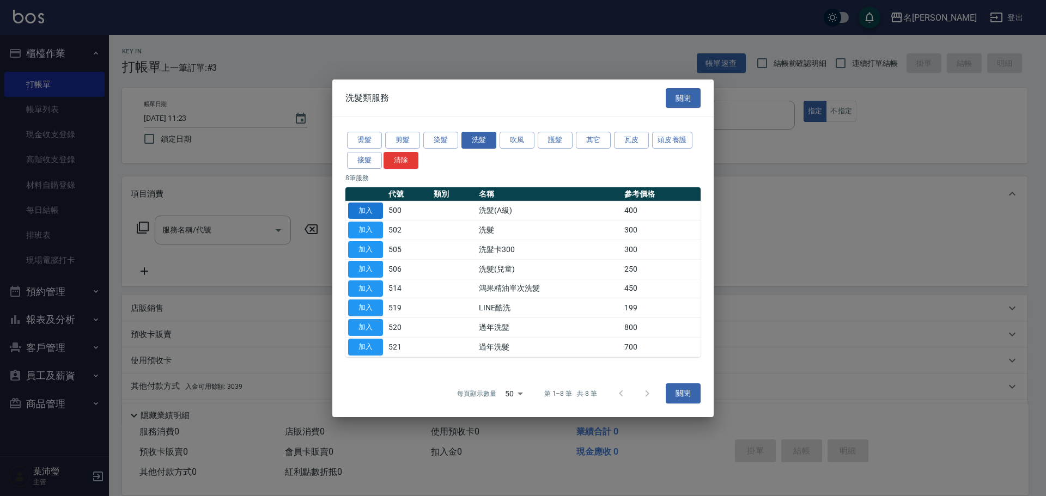
click at [357, 214] on button "加入" at bounding box center [365, 210] width 35 height 17
type input "洗髮(A級)(500)"
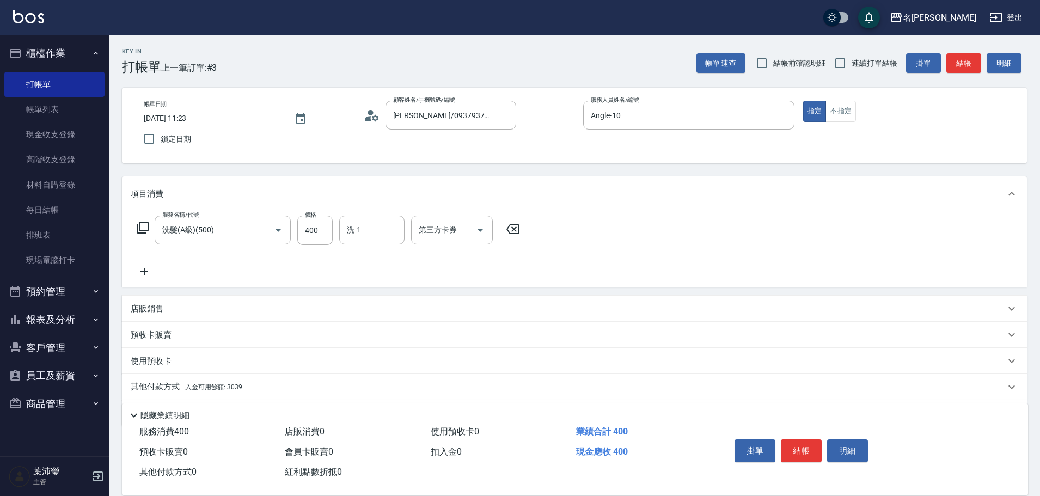
click at [366, 235] on input "洗-1" at bounding box center [372, 230] width 56 height 19
click at [379, 263] on div "語爭 -20" at bounding box center [371, 258] width 65 height 18
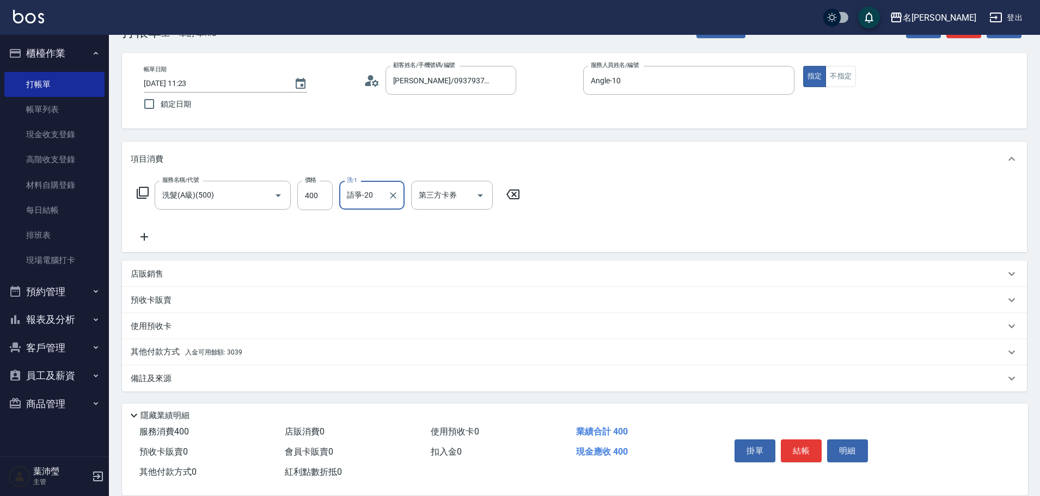
type input "語爭-20"
click at [214, 352] on span "入金可用餘額: 3039" at bounding box center [213, 353] width 57 height 8
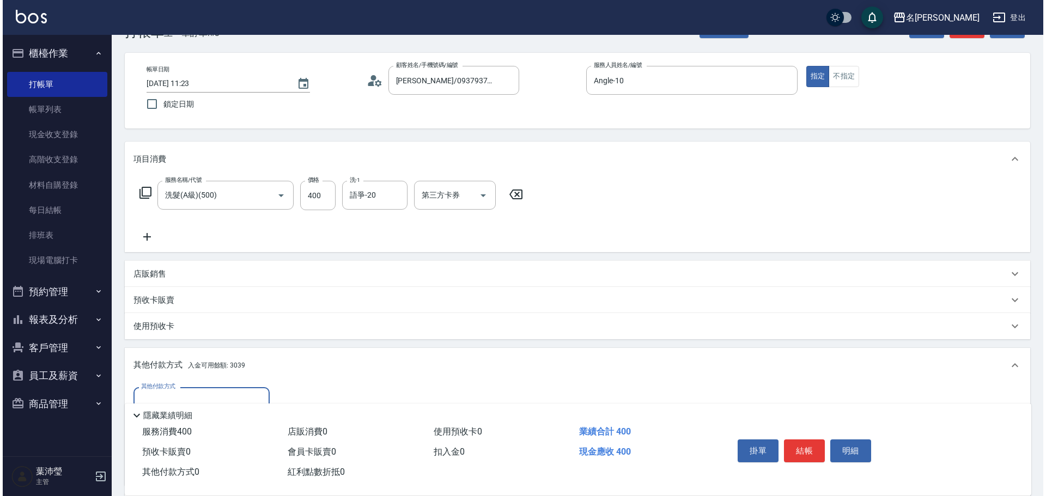
scroll to position [163, 0]
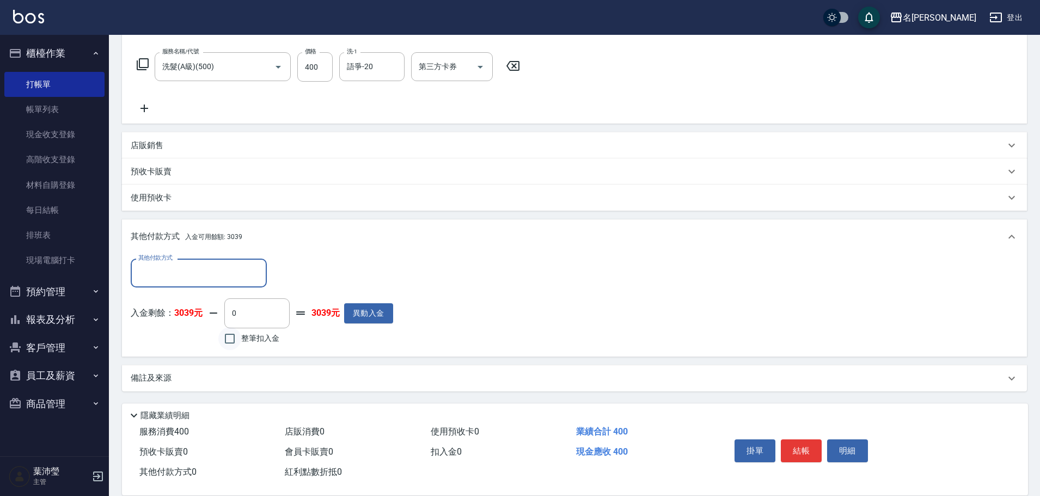
click at [224, 337] on input "整筆扣入金" at bounding box center [229, 338] width 23 height 23
checkbox input "true"
type input "400"
click at [844, 453] on button "明細" at bounding box center [847, 451] width 41 height 23
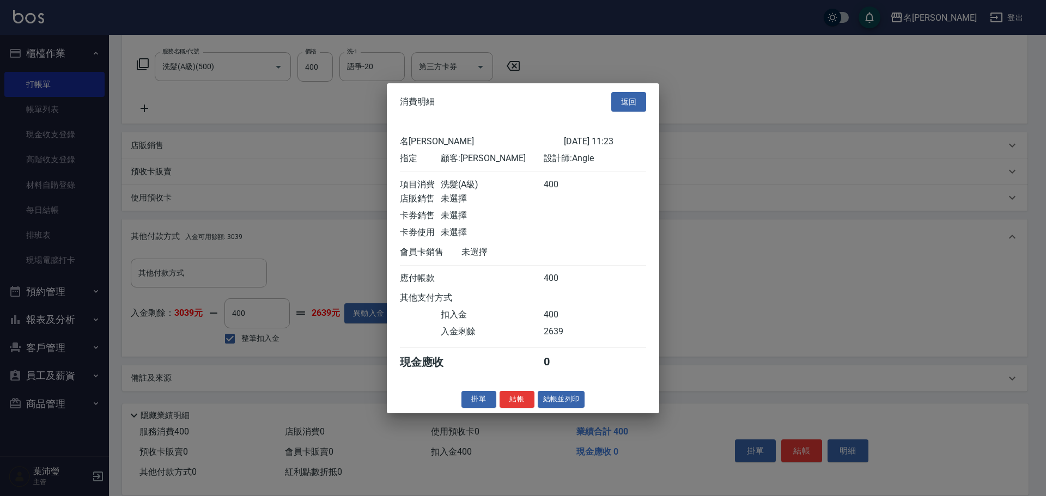
click at [567, 408] on div "掛單 結帳 結帳並列印" at bounding box center [523, 399] width 272 height 17
click at [564, 407] on button "結帳並列印" at bounding box center [561, 399] width 47 height 17
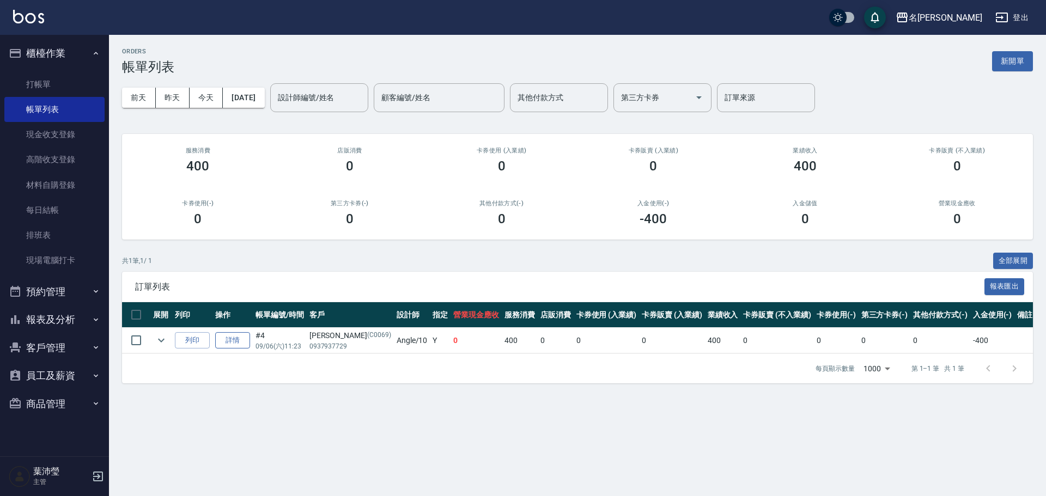
click at [241, 340] on link "詳情" at bounding box center [232, 340] width 35 height 17
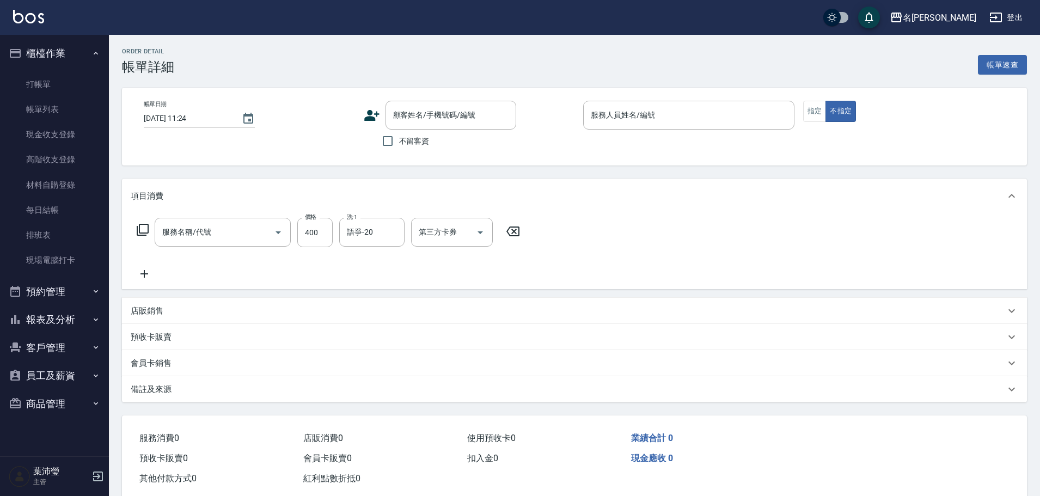
type input "[DATE] 11:23"
type input "Angle-10"
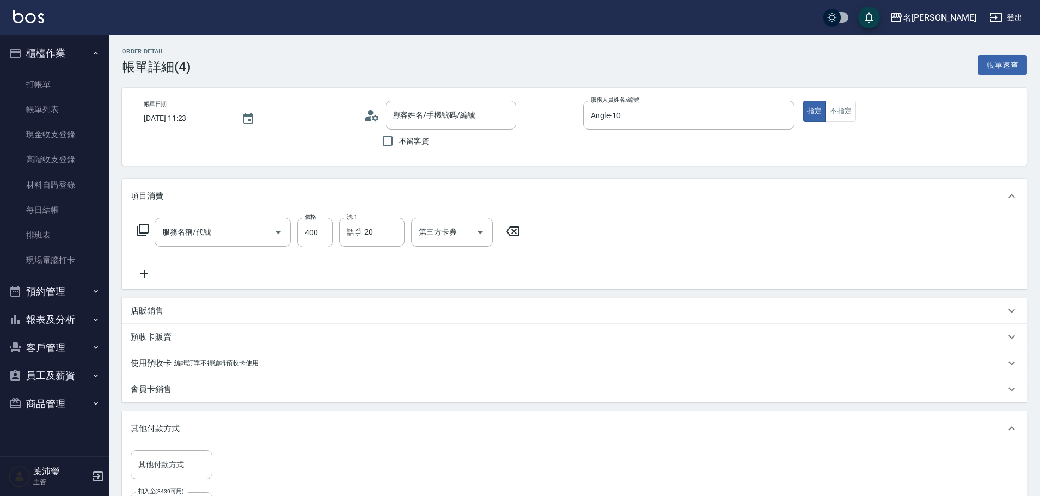
type input "[PERSON_NAME]/0937937729/C0069"
type input "洗髮(A級)(500)"
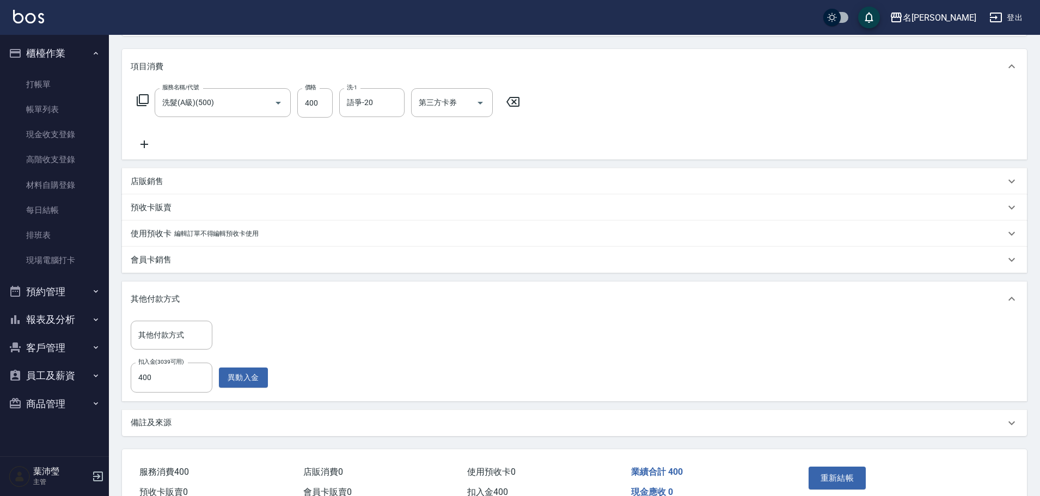
scroll to position [187, 0]
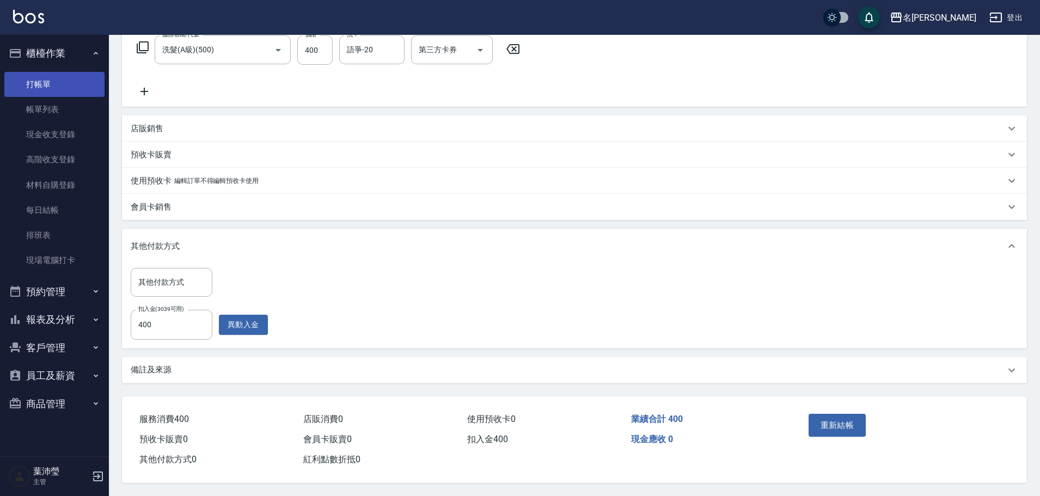
click at [37, 93] on link "打帳單" at bounding box center [54, 84] width 100 height 25
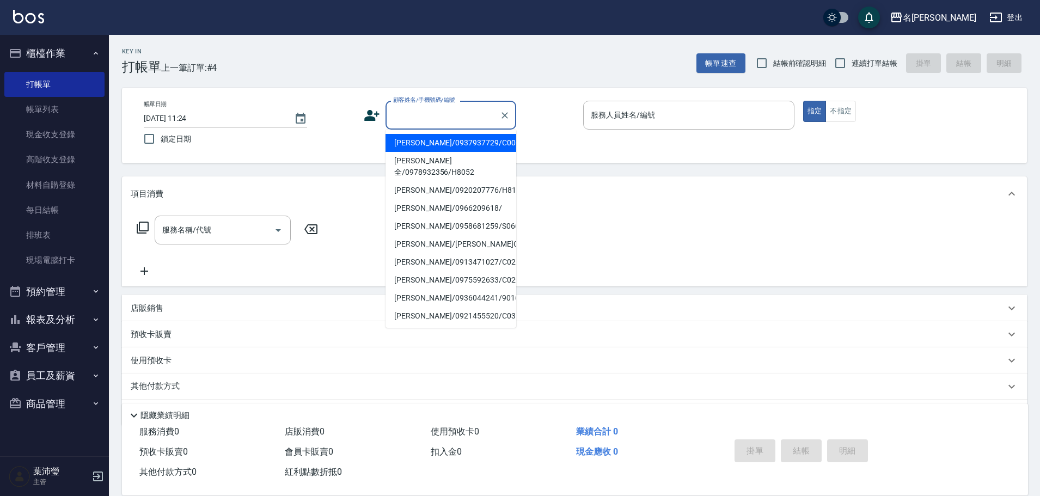
click at [471, 115] on input "顧客姓名/手機號碼/編號" at bounding box center [443, 115] width 105 height 19
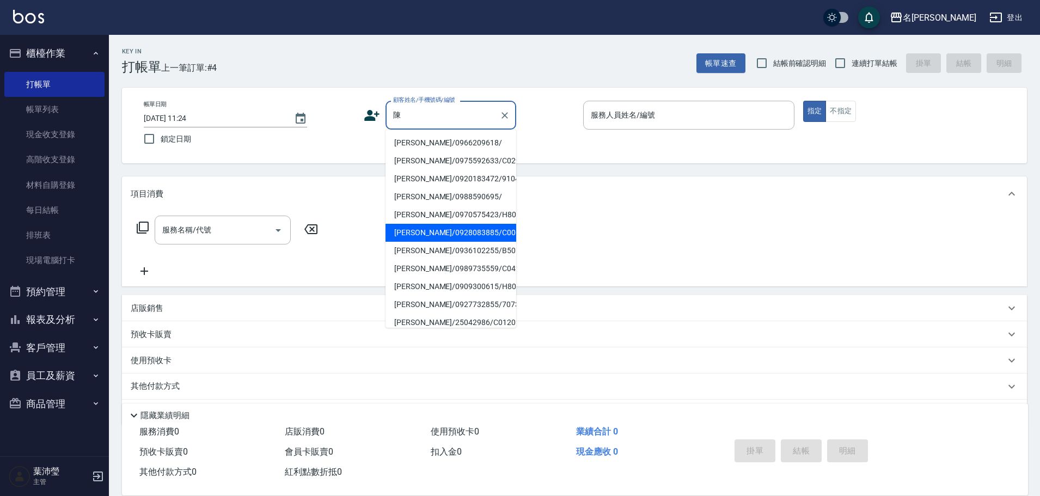
click at [424, 228] on li "[PERSON_NAME]/0928083885/C0061" at bounding box center [451, 233] width 131 height 18
type input "[PERSON_NAME]/0928083885/C0061"
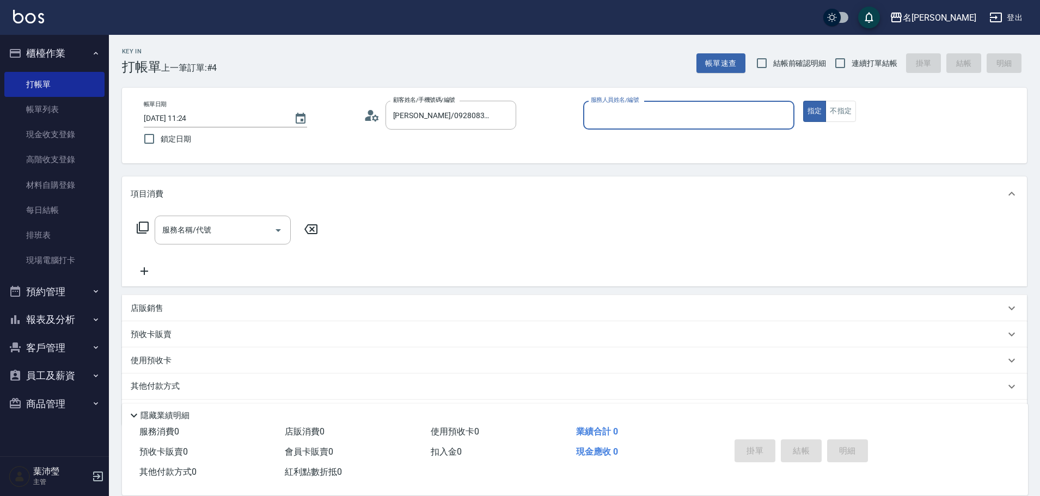
type input "敏卉-2"
click at [146, 227] on icon at bounding box center [142, 227] width 13 height 13
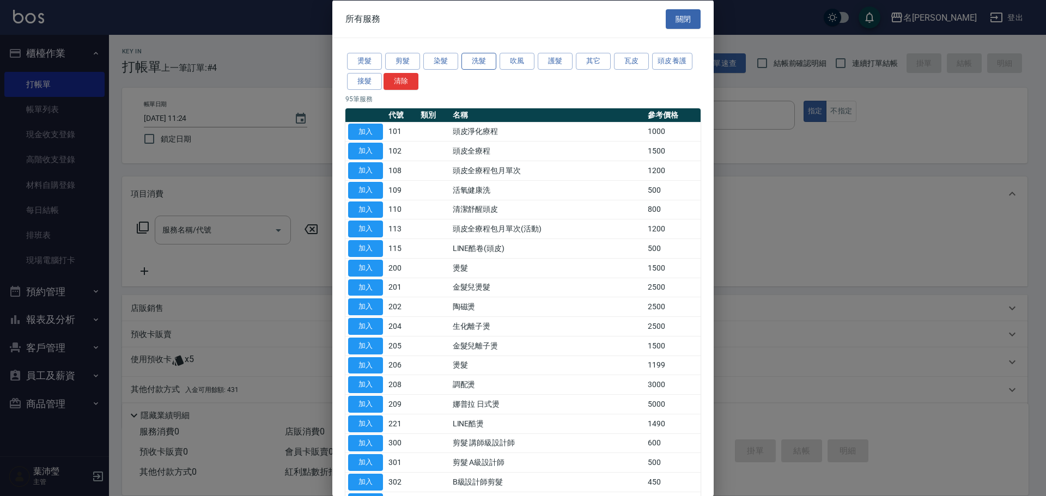
click at [470, 58] on button "洗髮" at bounding box center [478, 61] width 35 height 17
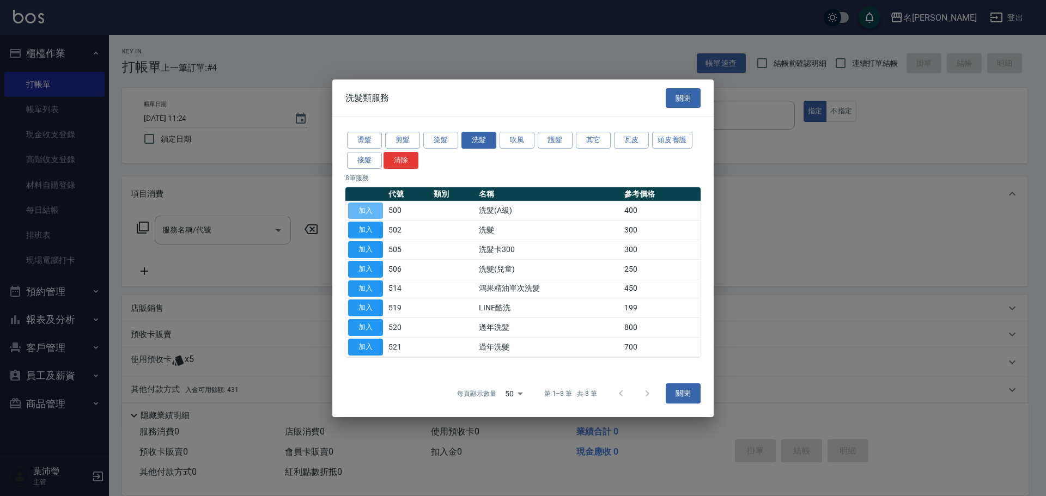
click at [368, 208] on button "加入" at bounding box center [365, 210] width 35 height 17
type input "洗髮(A級)(500)"
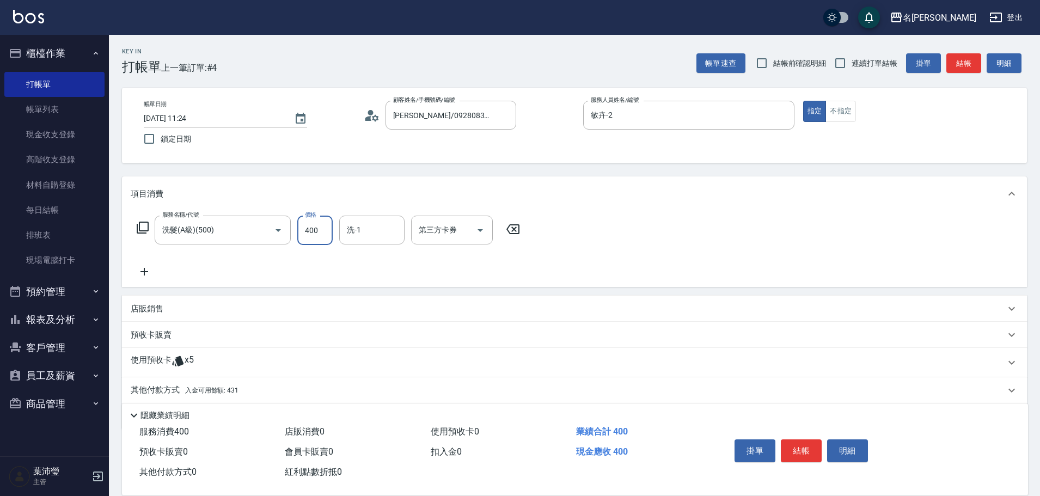
click at [324, 235] on input "400" at bounding box center [314, 230] width 35 height 29
type input "450"
click at [170, 387] on p "其他付款方式 入金可用餘額: 431" at bounding box center [185, 391] width 108 height 12
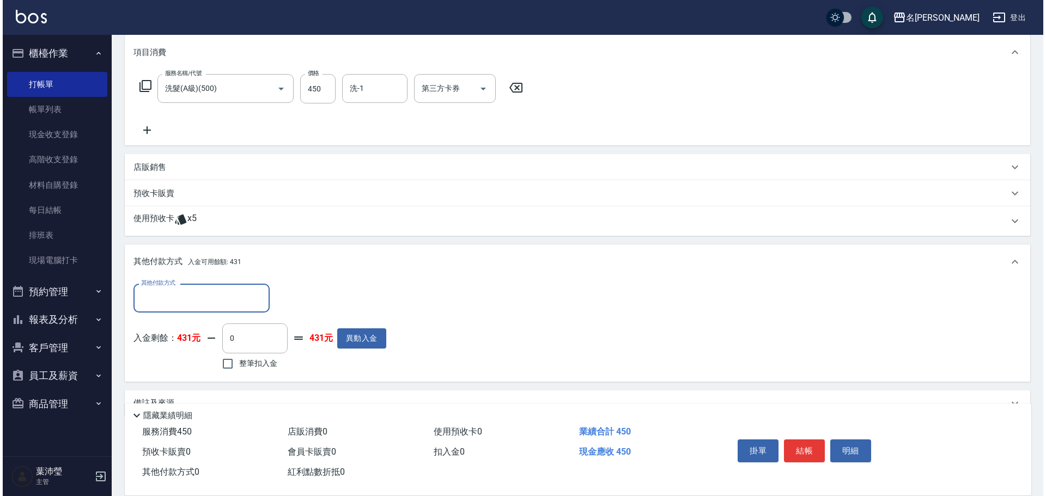
scroll to position [167, 0]
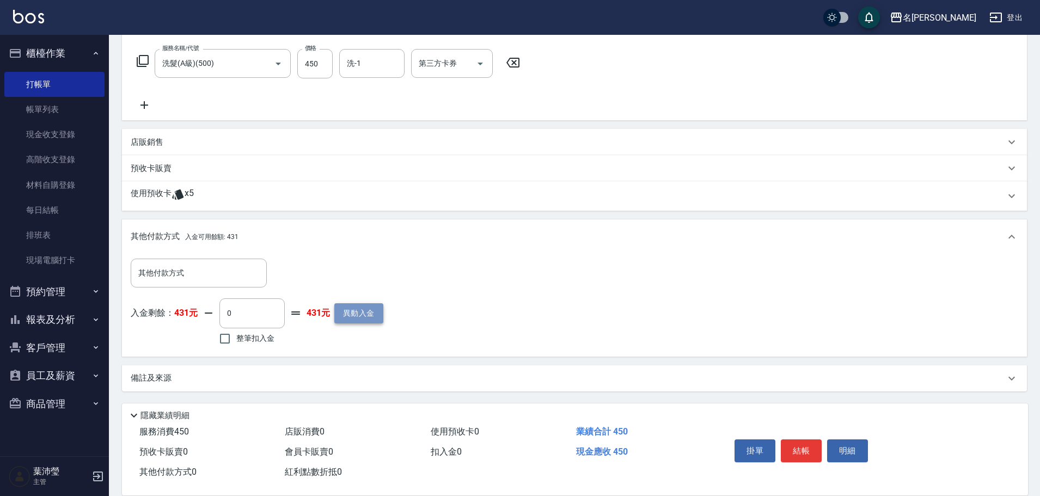
click at [358, 317] on button "異動入金" at bounding box center [358, 313] width 49 height 20
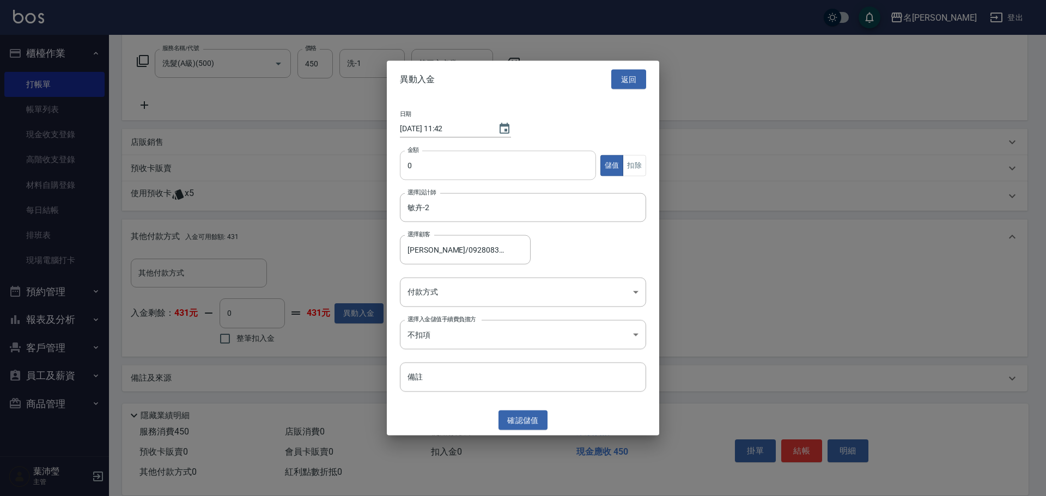
click at [402, 166] on input "0" at bounding box center [498, 165] width 196 height 29
type input "2019"
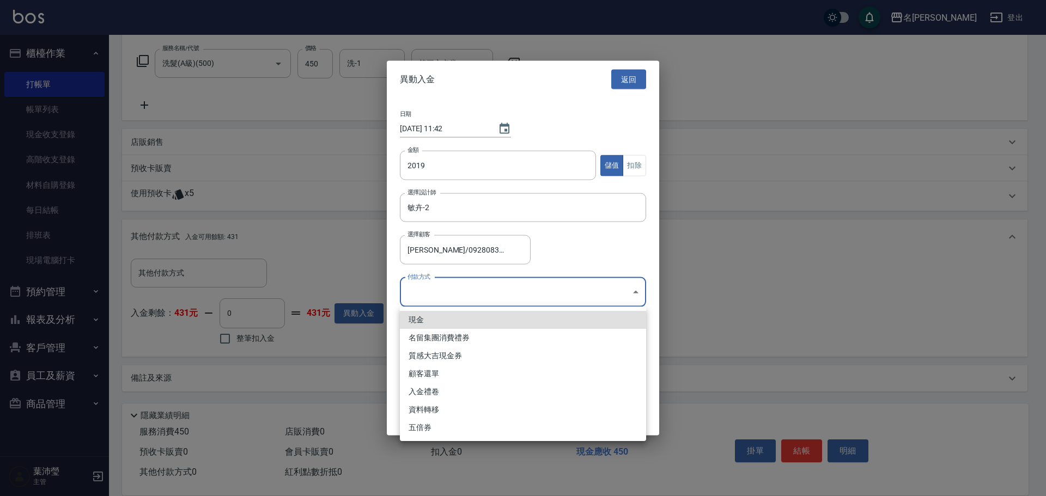
click at [416, 293] on body "名留龍江 登出 櫃檯作業 打帳單 帳單列表 現金收支登錄 高階收支登錄 材料自購登錄 每日結帳 排班表 現場電腦打卡 預約管理 預約管理 單日預約紀錄 單週預…" at bounding box center [523, 164] width 1046 height 663
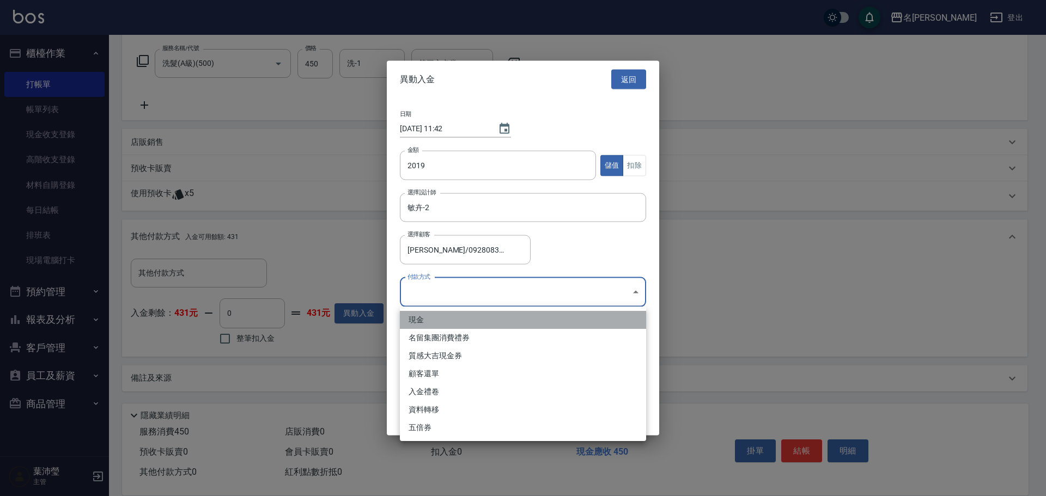
click at [425, 313] on li "現金" at bounding box center [523, 320] width 246 height 18
type input "現金"
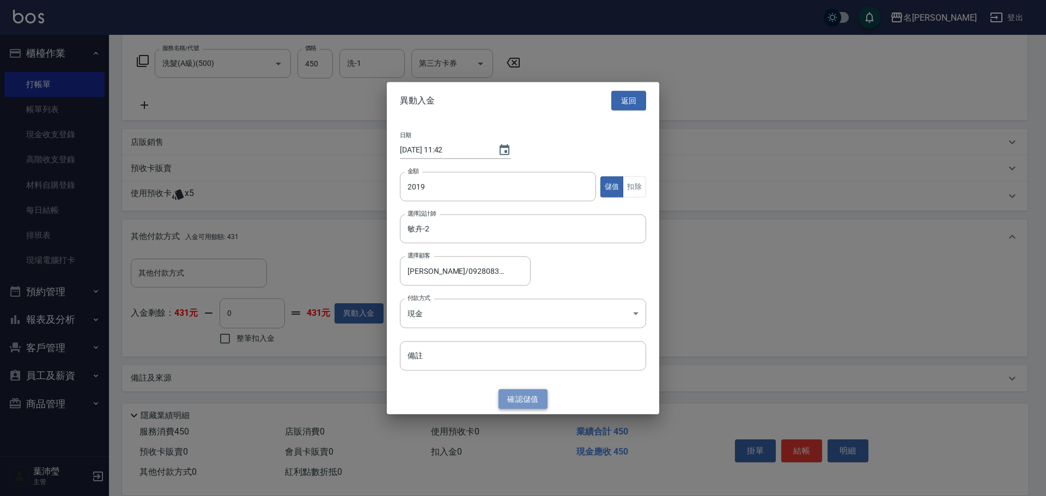
click at [527, 397] on button "確認 儲值" at bounding box center [522, 399] width 49 height 20
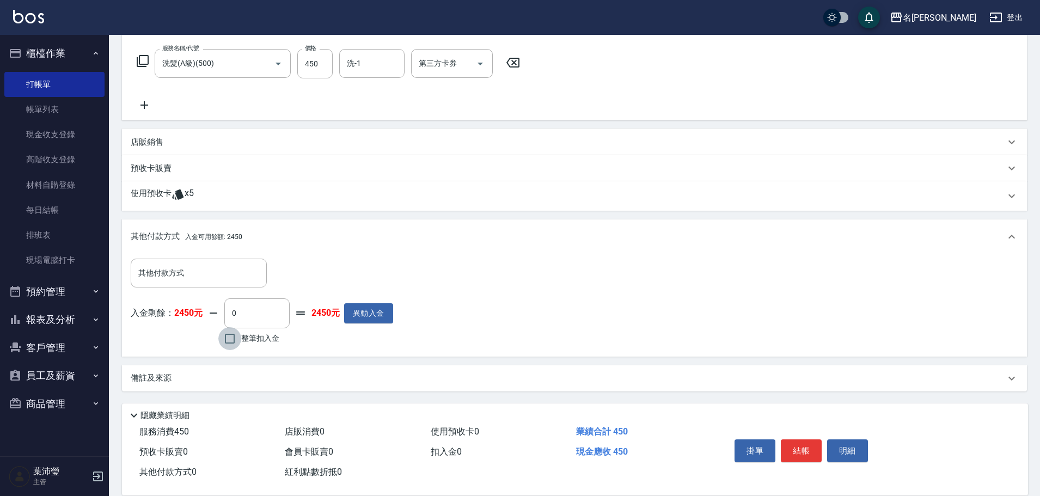
click at [229, 338] on input "整筆扣入金" at bounding box center [229, 338] width 23 height 23
checkbox input "true"
type input "450"
click at [843, 447] on button "明細" at bounding box center [847, 451] width 41 height 23
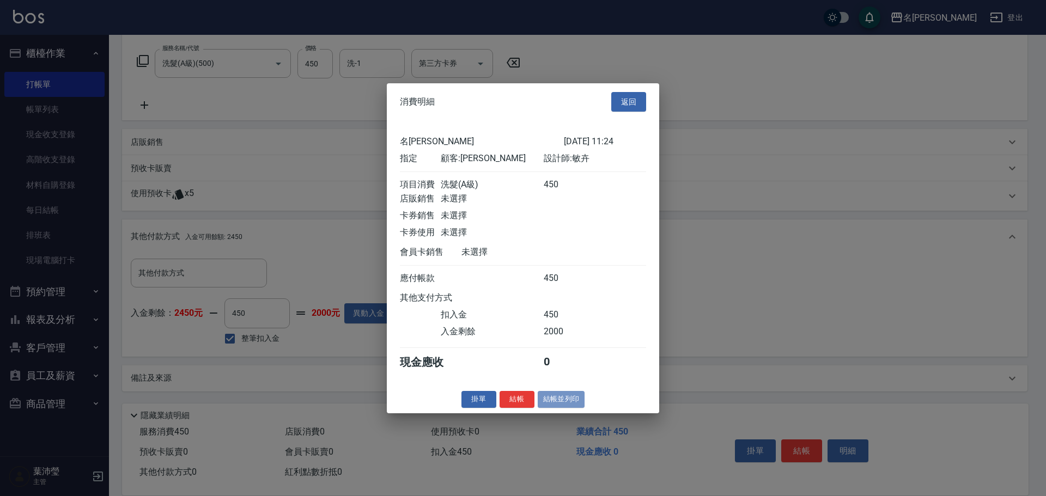
click at [561, 408] on button "結帳並列印" at bounding box center [561, 399] width 47 height 17
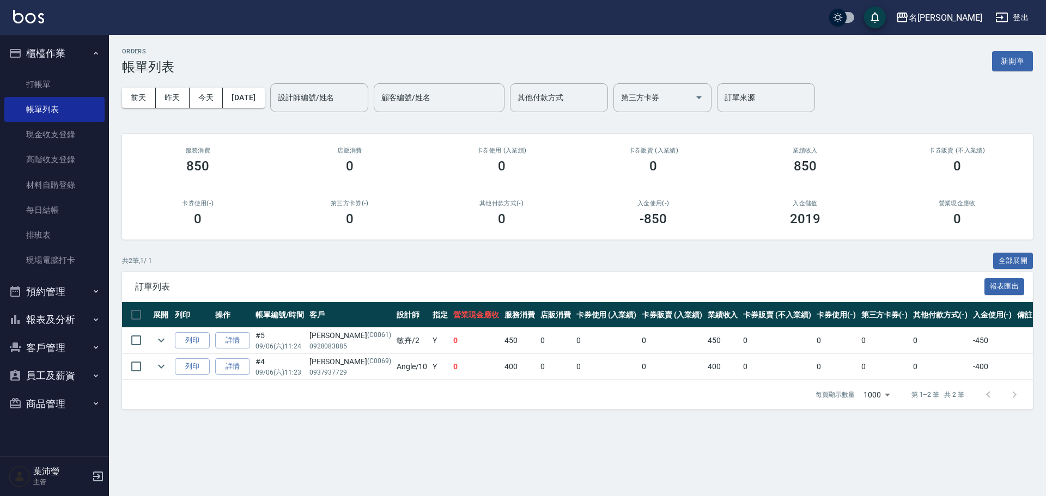
click at [1026, 51] on div "ORDERS 帳單列表 新開單" at bounding box center [577, 61] width 911 height 27
click at [1017, 57] on button "新開單" at bounding box center [1012, 61] width 41 height 20
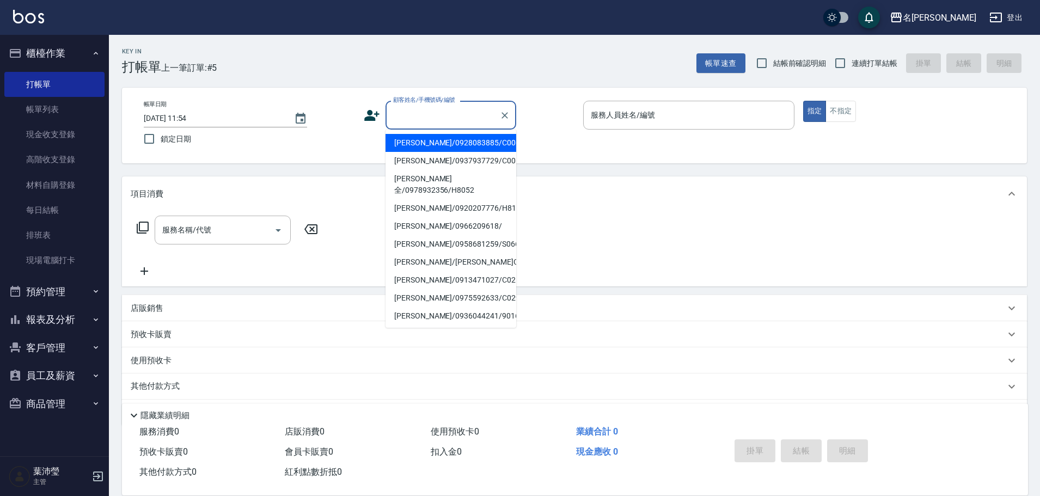
click at [396, 121] on input "顧客姓名/手機號碼/編號" at bounding box center [443, 115] width 105 height 19
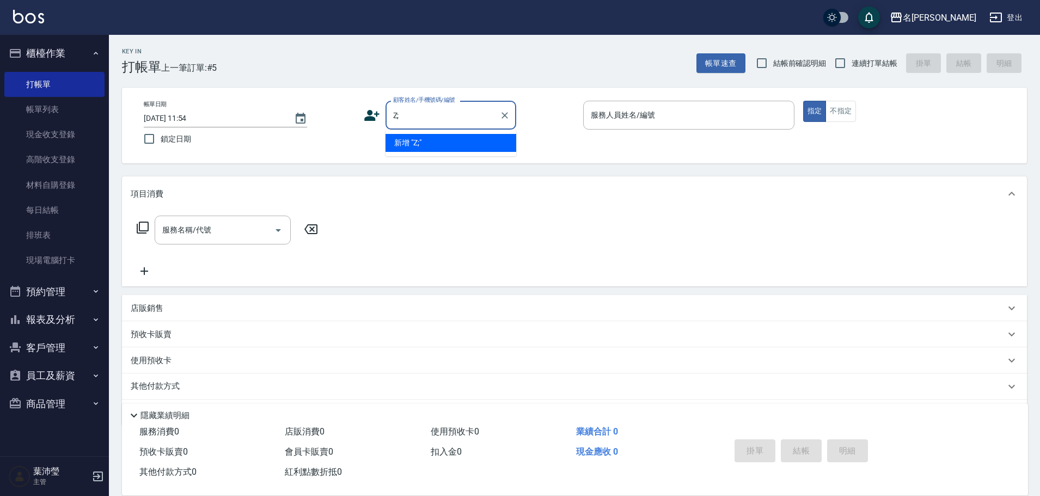
type input "Z"
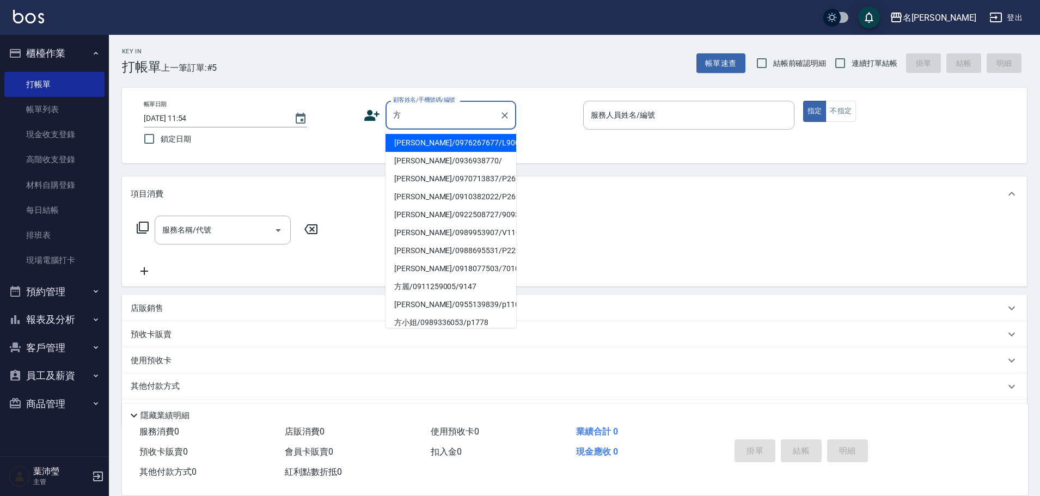
click at [450, 147] on li "[PERSON_NAME]/0976267677/L9006" at bounding box center [451, 143] width 131 height 18
type input "[PERSON_NAME]/0976267677/L9006"
type input "小龍-9"
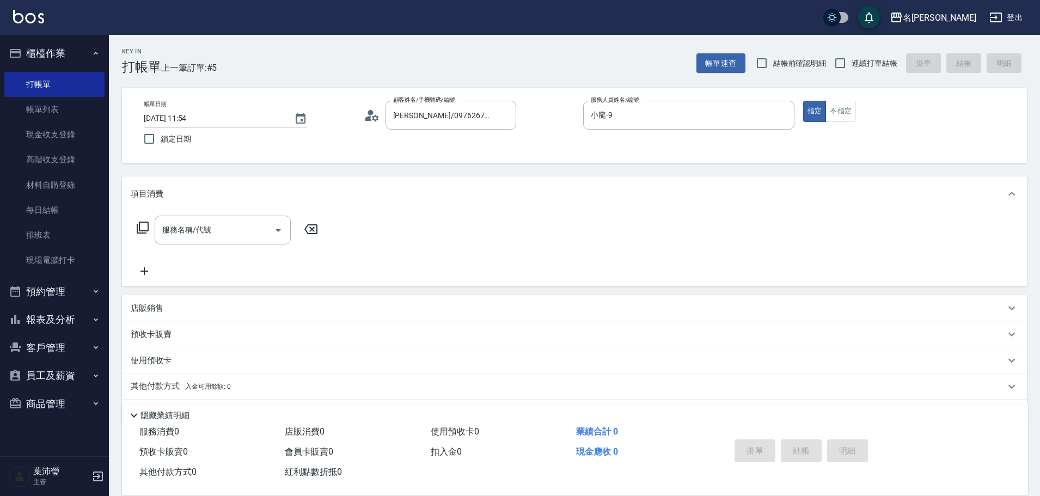
click at [265, 248] on div "服務名稱/代號 服務名稱/代號" at bounding box center [228, 247] width 194 height 62
click at [265, 240] on input "服務名稱/代號" at bounding box center [215, 230] width 110 height 19
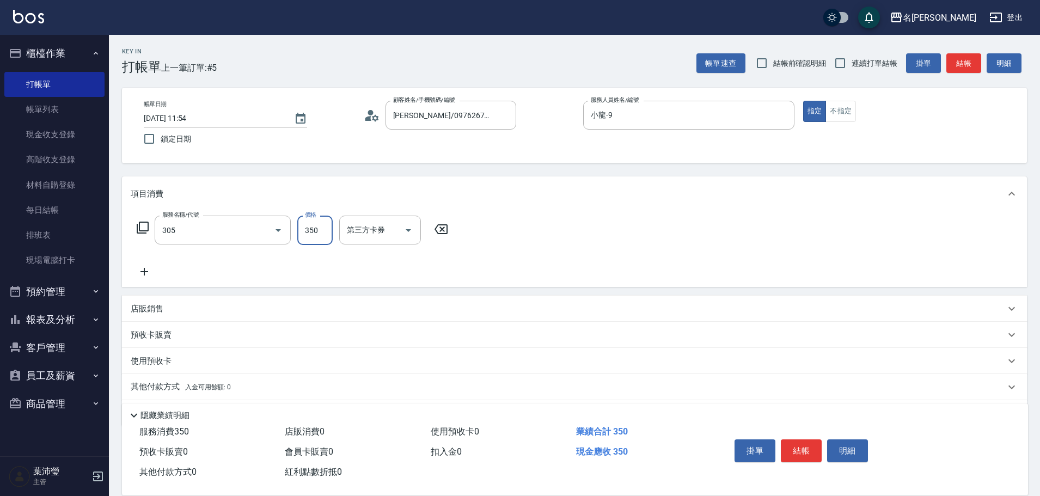
type input "不指定剪髮(305)"
click at [448, 223] on icon at bounding box center [441, 229] width 27 height 13
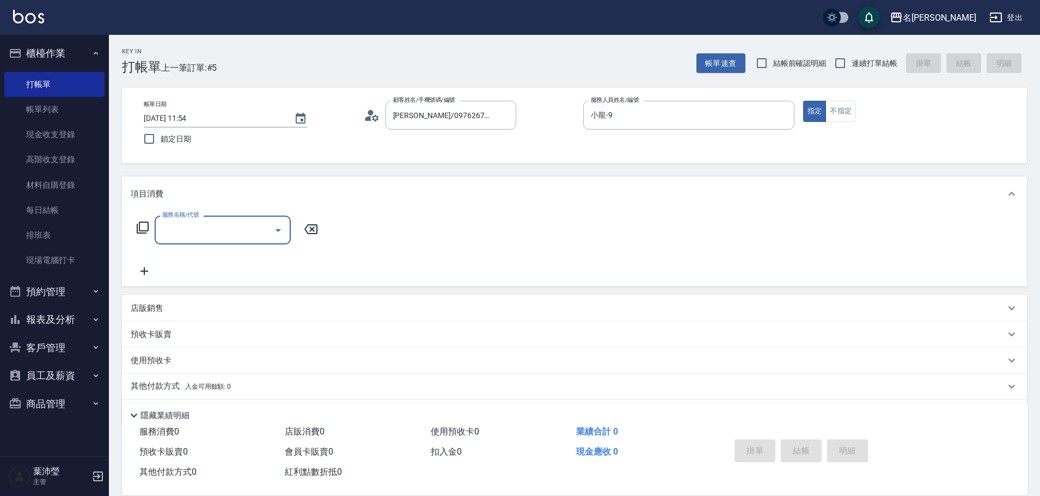
click at [139, 225] on icon at bounding box center [143, 228] width 12 height 12
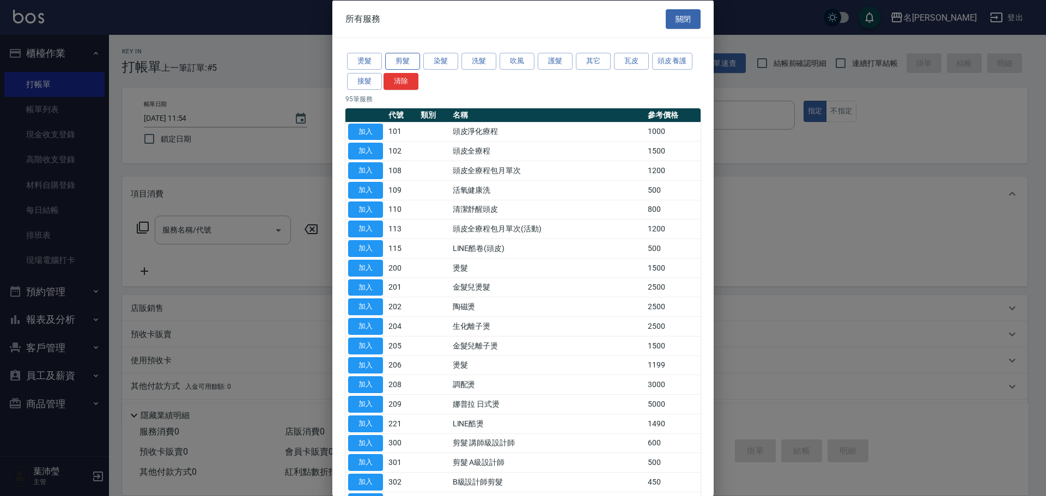
click at [407, 59] on button "剪髮" at bounding box center [402, 61] width 35 height 17
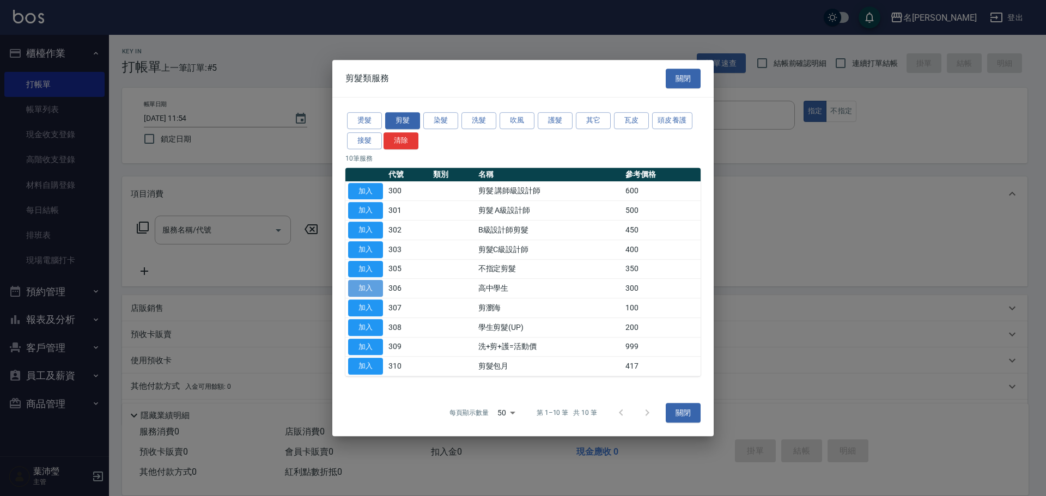
click at [371, 287] on button "加入" at bounding box center [365, 288] width 35 height 17
type input "高中學生(306)"
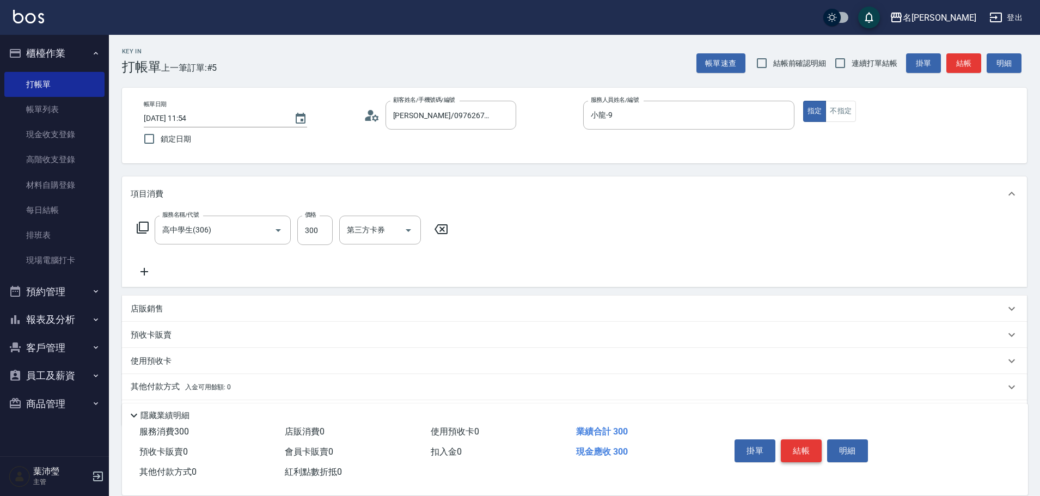
click at [801, 440] on button "結帳" at bounding box center [801, 451] width 41 height 23
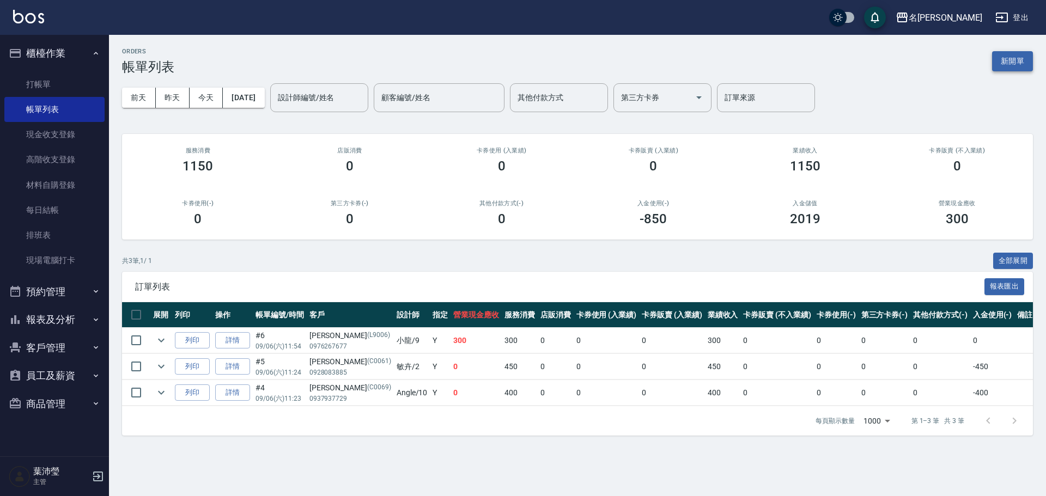
drag, startPoint x: 1022, startPoint y: 65, endPoint x: 902, endPoint y: 89, distance: 122.8
click at [1022, 65] on button "新開單" at bounding box center [1012, 61] width 41 height 20
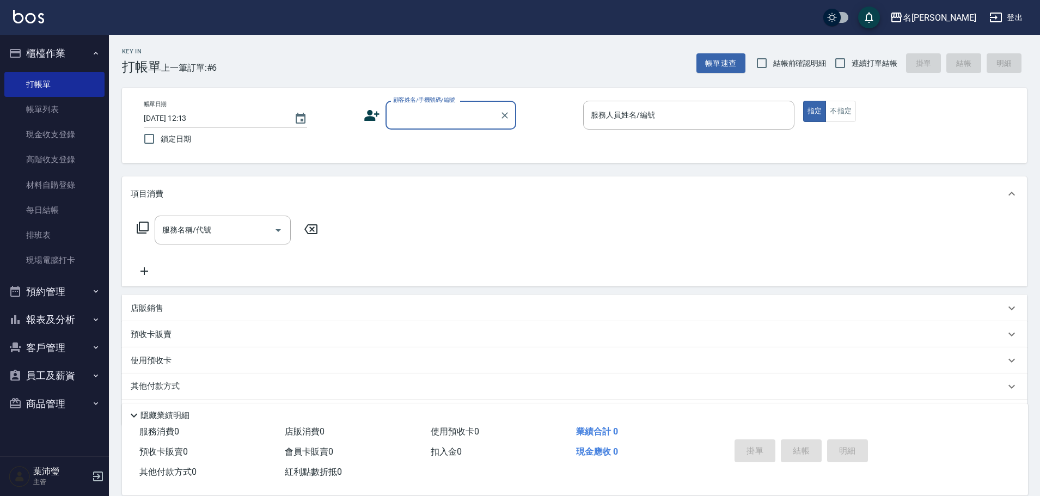
click at [447, 112] on input "顧客姓名/手機號碼/編號" at bounding box center [443, 115] width 105 height 19
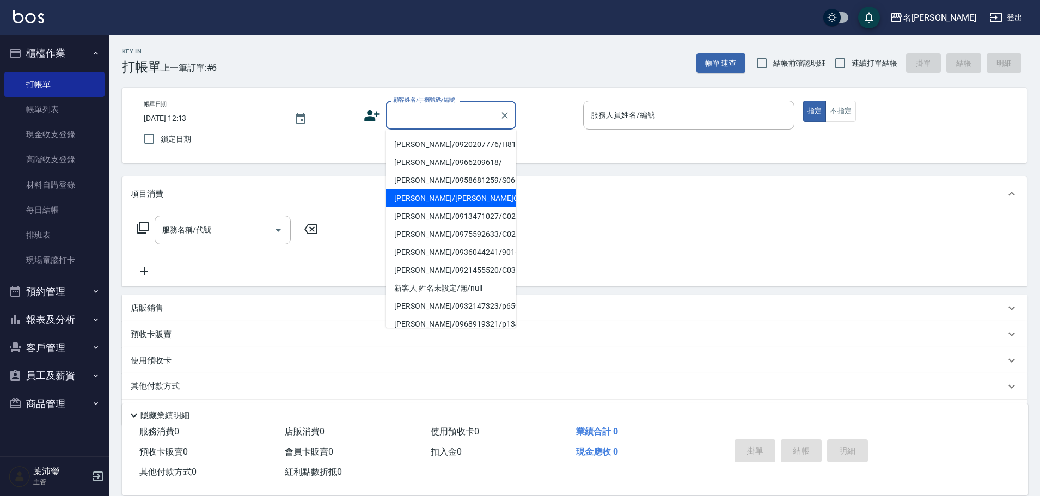
scroll to position [109, 0]
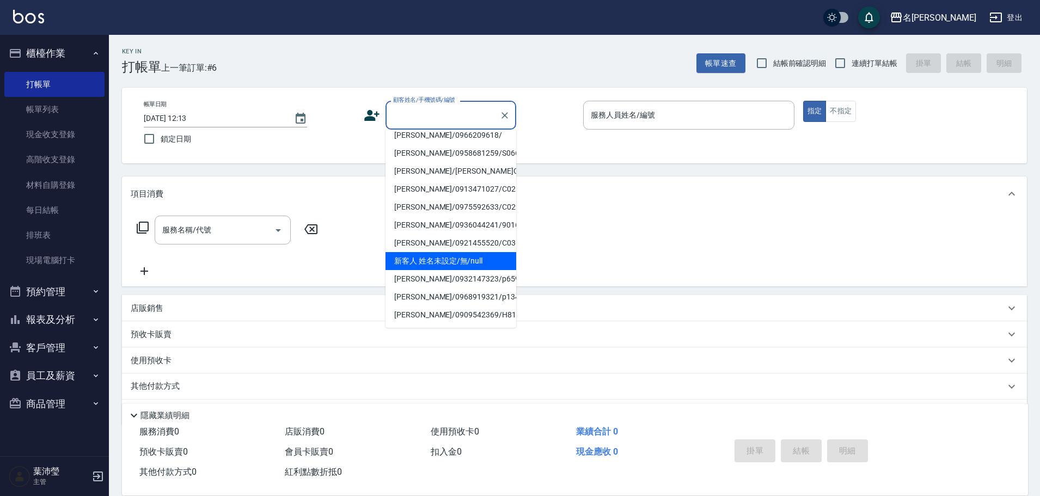
click at [429, 252] on li "新客人 姓名未設定/無/null" at bounding box center [451, 261] width 131 height 18
type input "新客人 姓名未設定/無/null"
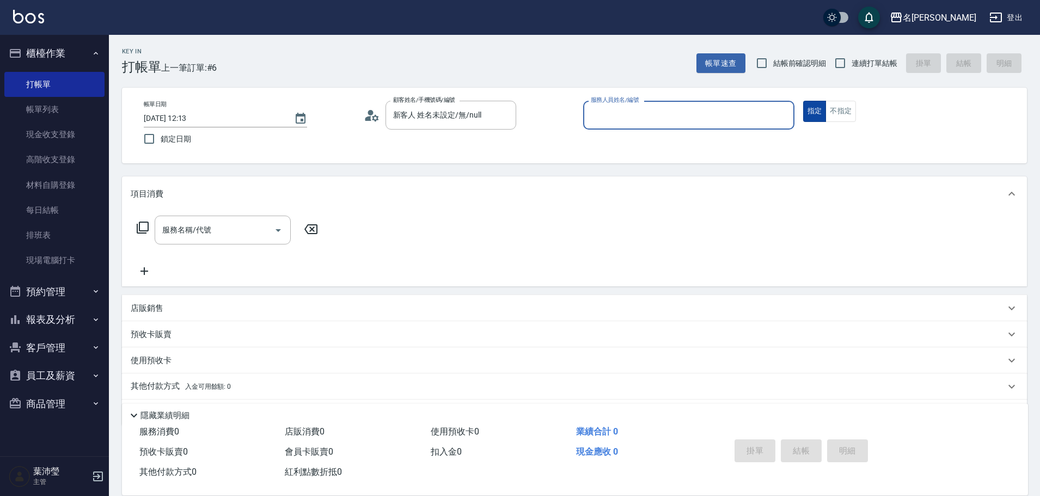
click at [842, 106] on button "不指定" at bounding box center [841, 111] width 31 height 21
click at [704, 121] on input "服務人員姓名/編號" at bounding box center [689, 115] width 202 height 19
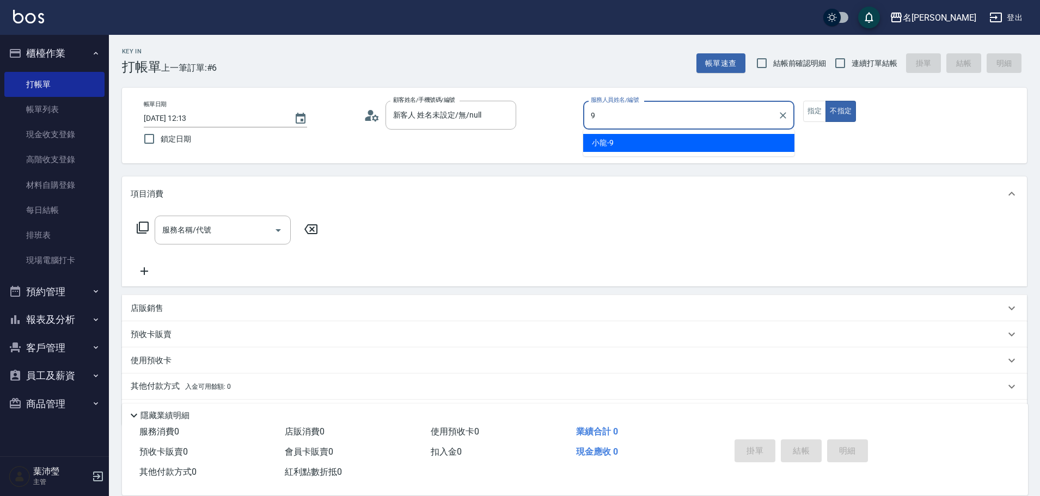
type input "小龍-9"
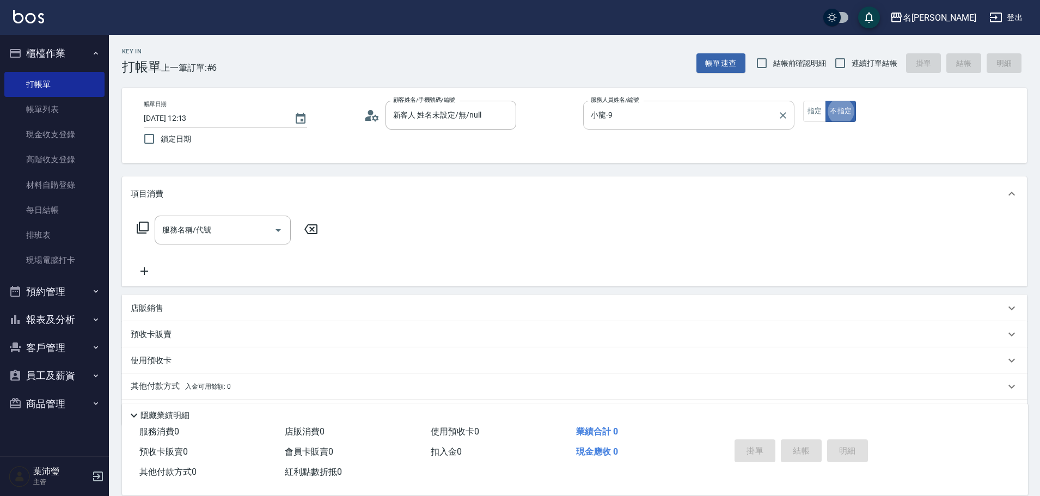
type button "false"
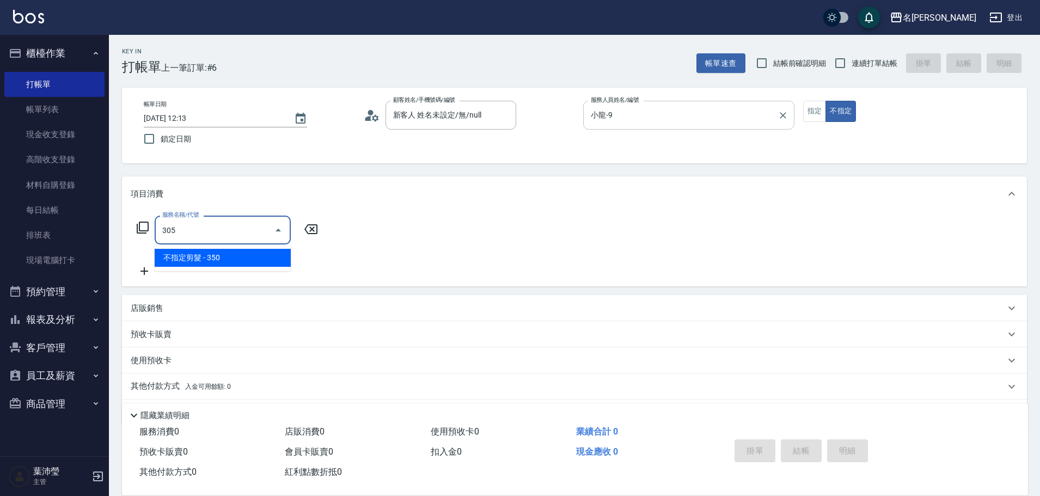
type input "不指定剪髮(305)"
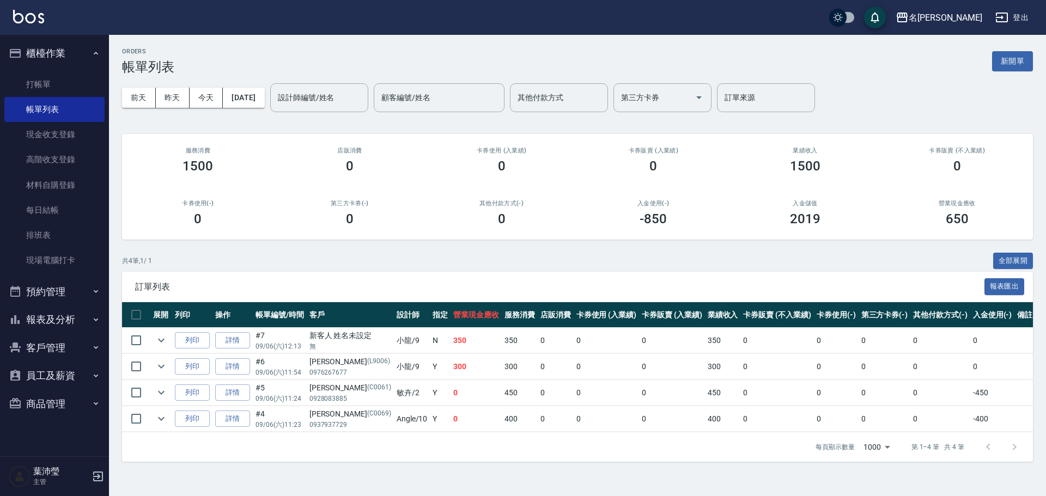
click at [1008, 58] on button "新開單" at bounding box center [1012, 61] width 41 height 20
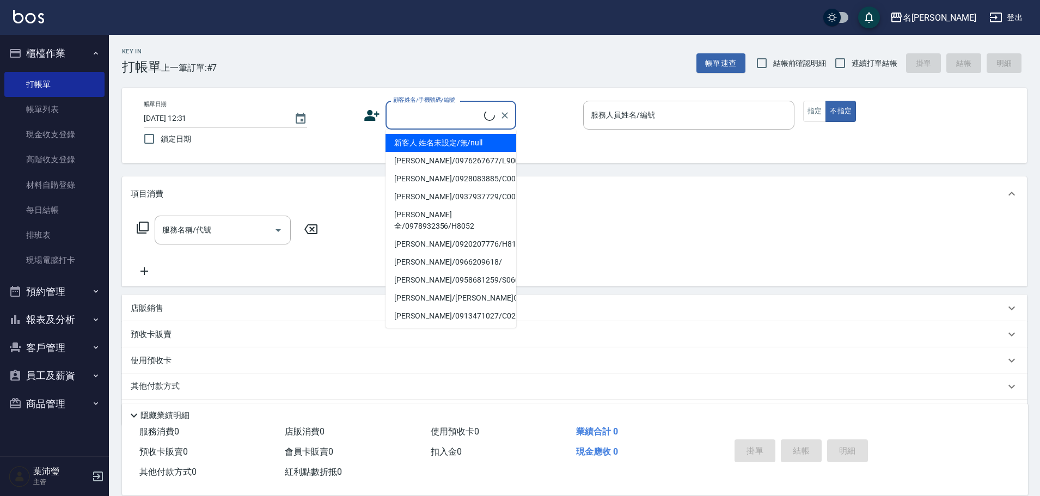
drag, startPoint x: 480, startPoint y: 111, endPoint x: 467, endPoint y: 123, distance: 18.1
click at [480, 111] on input "顧客姓名/手機號碼/編號" at bounding box center [438, 115] width 94 height 19
click at [458, 149] on li "新客人 姓名未設定/無/null" at bounding box center [451, 143] width 131 height 18
type input "新客人 姓名未設定/無/null"
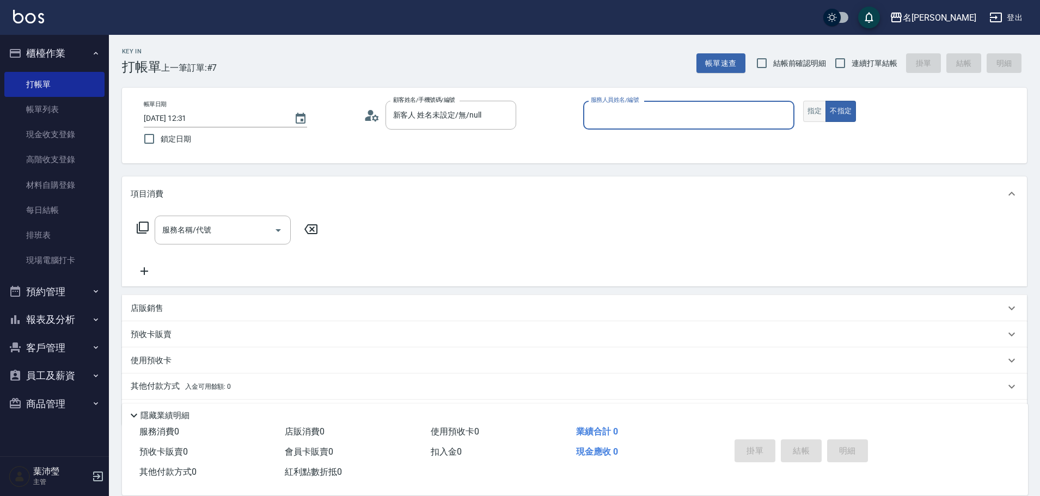
click at [811, 114] on button "指定" at bounding box center [814, 111] width 23 height 21
click at [753, 119] on input "服務人員姓名/編號" at bounding box center [689, 115] width 202 height 19
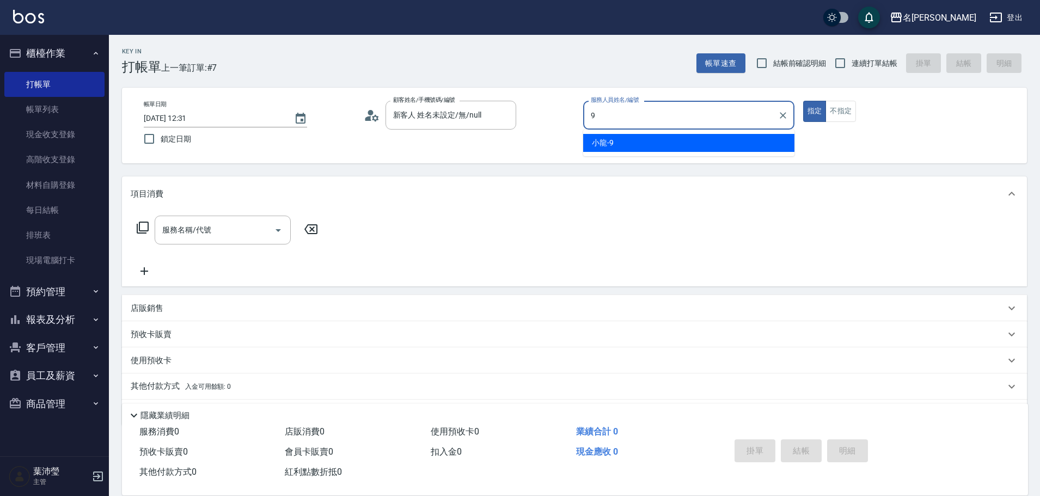
type input "小龍-9"
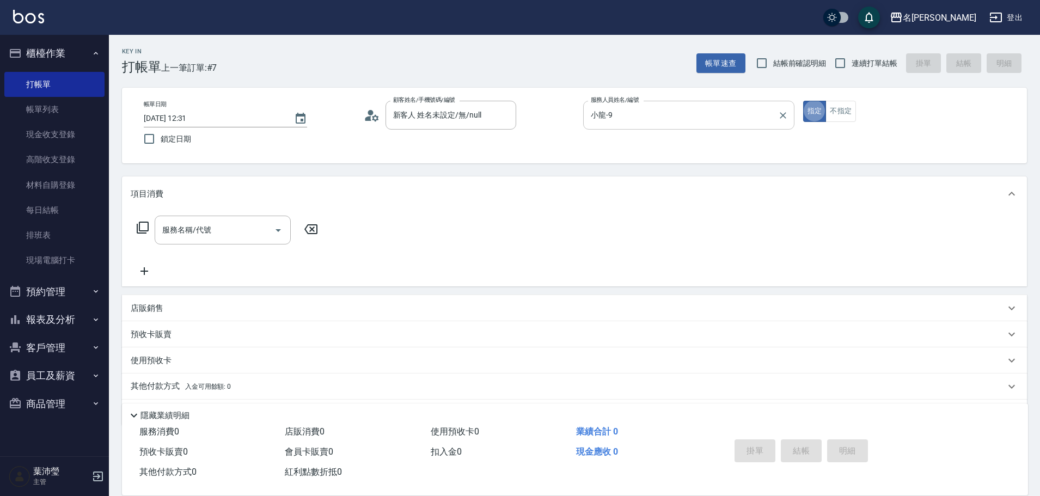
type button "true"
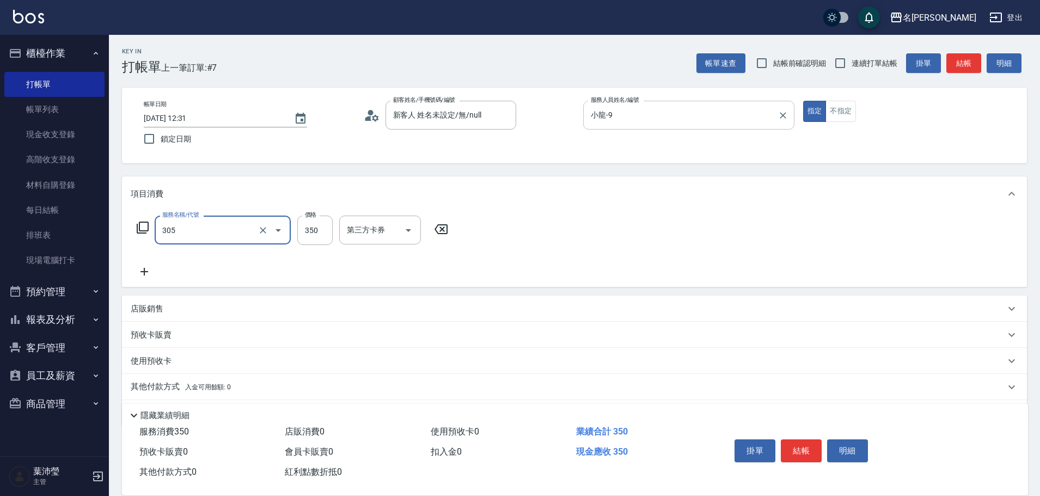
type input "不指定剪髮(305)"
type input "150"
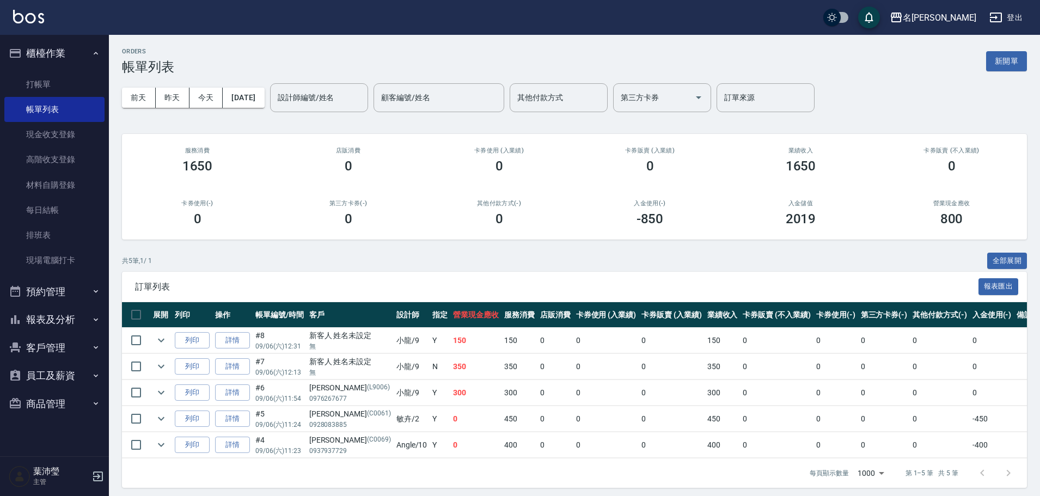
click at [256, 158] on div "服務消費 1650" at bounding box center [197, 160] width 151 height 53
click at [70, 76] on link "打帳單" at bounding box center [54, 84] width 100 height 25
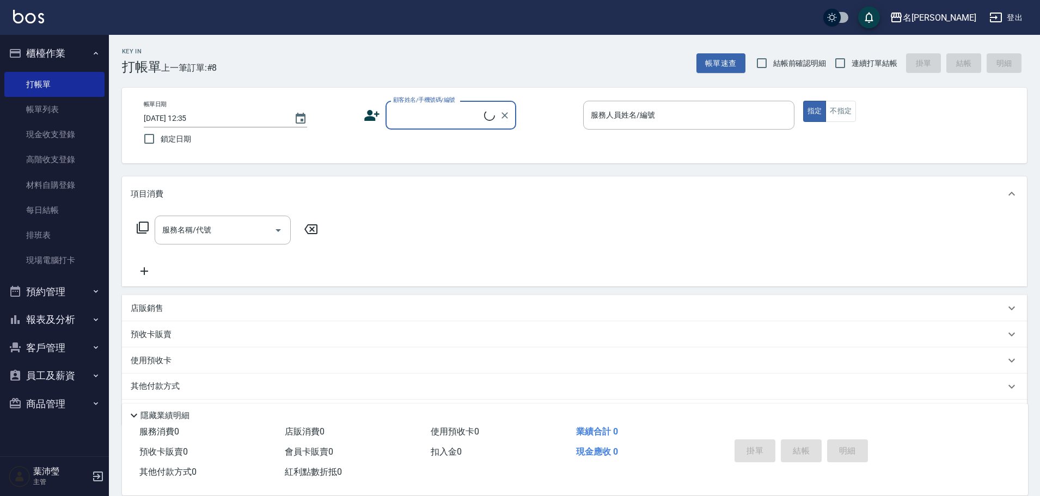
click at [415, 124] on input "顧客姓名/手機號碼/編號" at bounding box center [438, 115] width 94 height 19
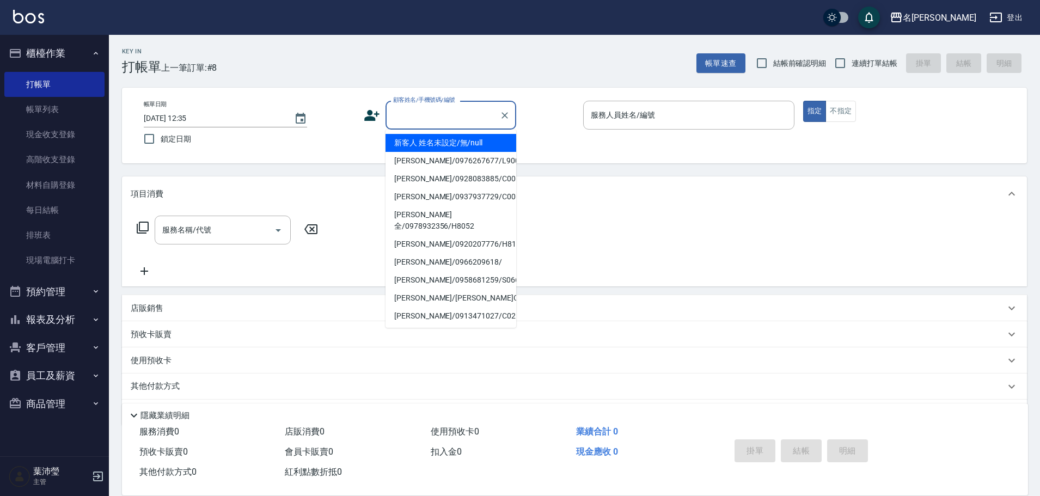
drag, startPoint x: 431, startPoint y: 142, endPoint x: 398, endPoint y: 149, distance: 33.4
click at [431, 142] on li "新客人 姓名未設定/無/null" at bounding box center [451, 143] width 131 height 18
type input "新客人 姓名未設定/無/null"
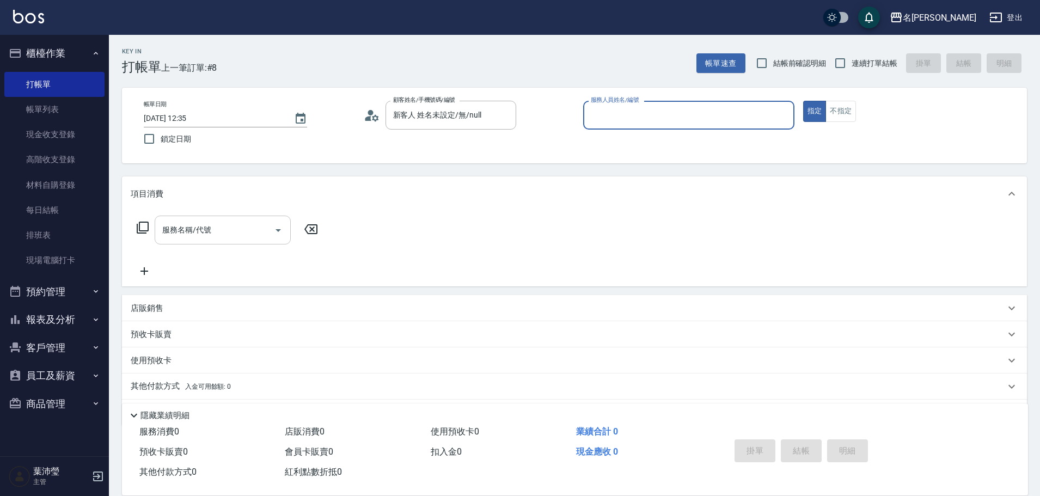
click at [248, 229] on input "服務名稱/代號" at bounding box center [215, 230] width 110 height 19
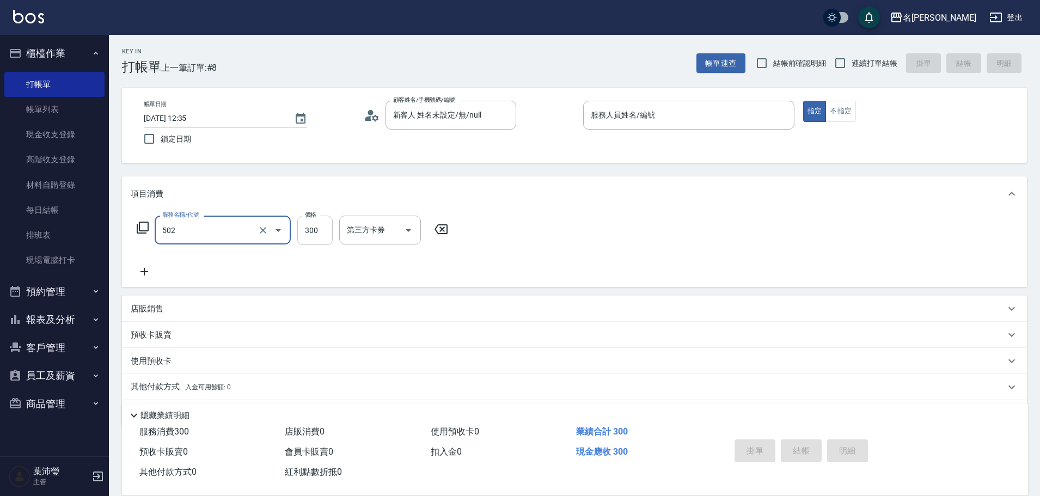
type input "洗髮(502)"
type input "250"
drag, startPoint x: 663, startPoint y: 108, endPoint x: 670, endPoint y: 107, distance: 6.6
click at [664, 107] on input "服務人員姓名/編號" at bounding box center [689, 115] width 202 height 19
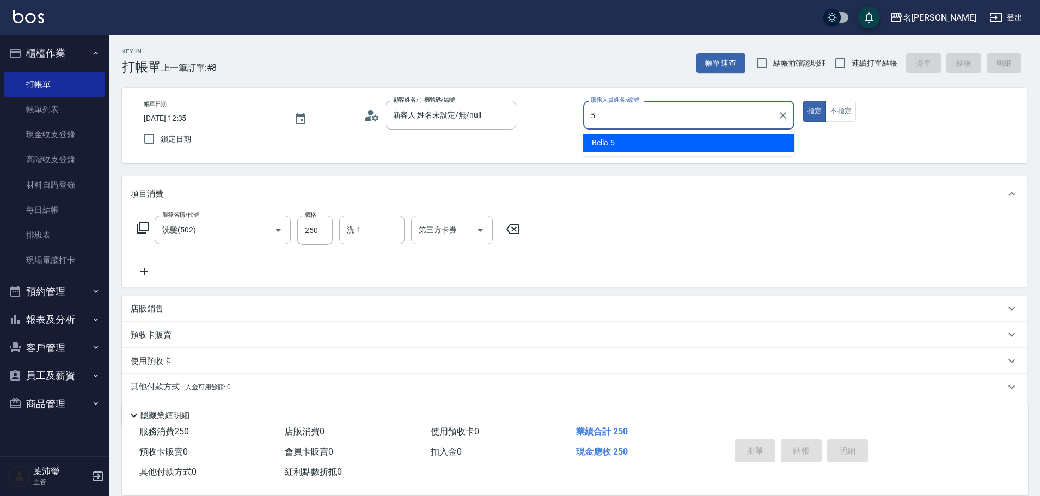
type input "Bella-5"
type button "true"
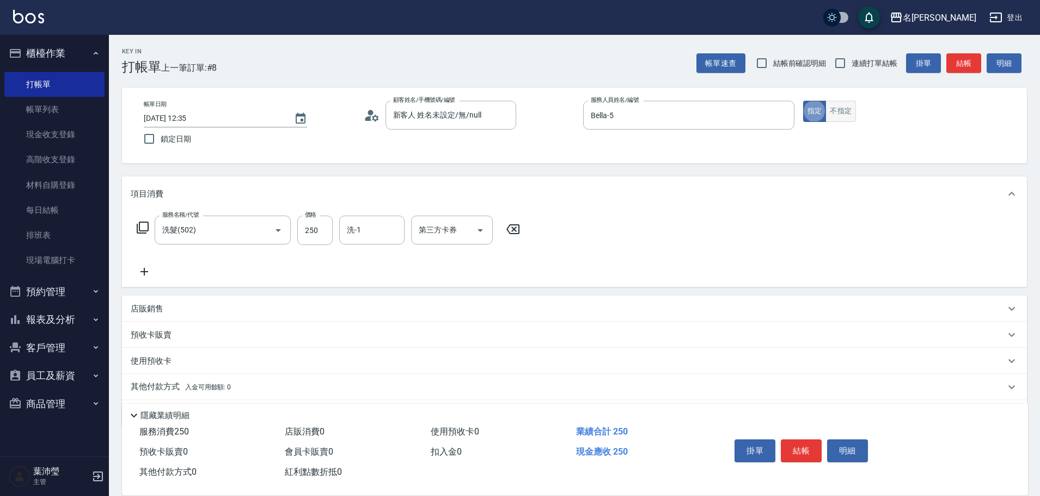
drag, startPoint x: 840, startPoint y: 119, endPoint x: 853, endPoint y: 118, distance: 12.5
click at [842, 119] on button "不指定" at bounding box center [841, 111] width 31 height 21
click at [969, 61] on button "結帳" at bounding box center [964, 63] width 35 height 20
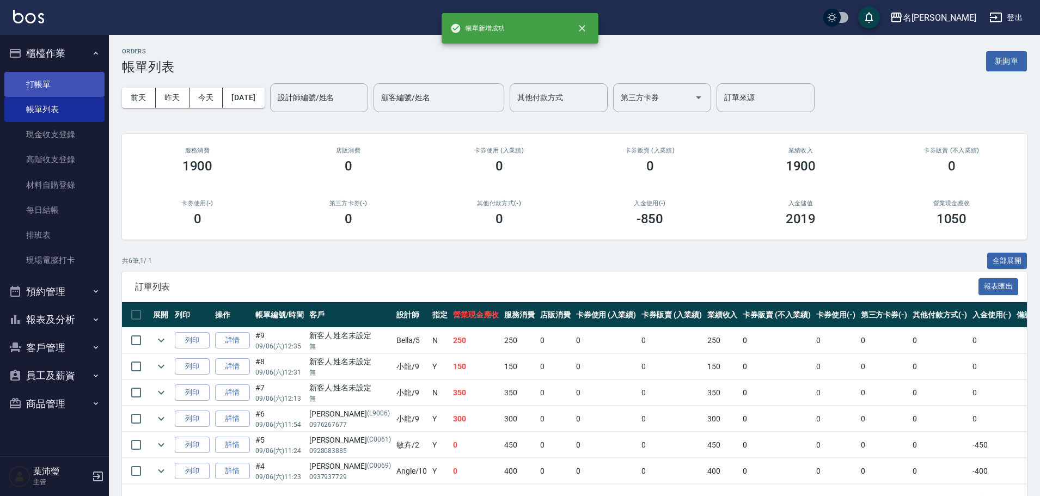
click at [72, 81] on link "打帳單" at bounding box center [54, 84] width 100 height 25
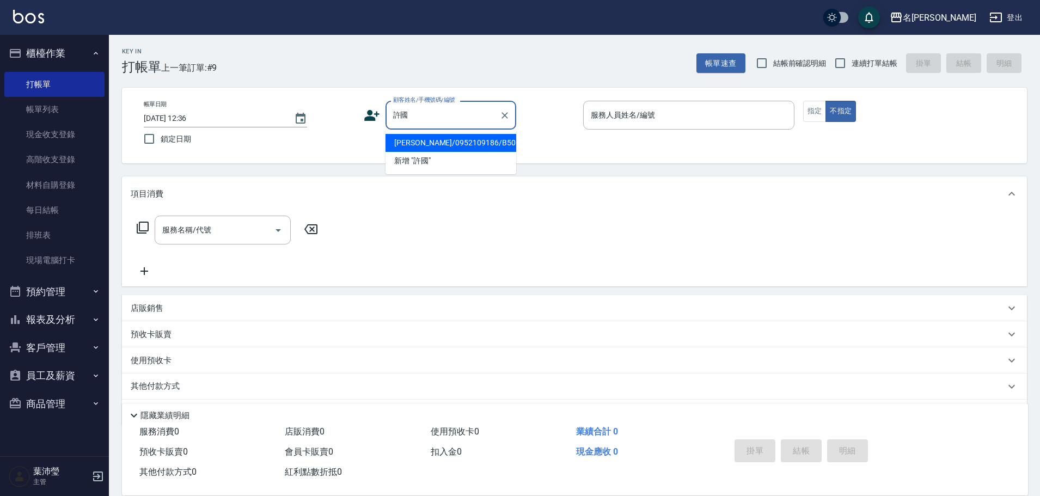
click at [413, 139] on li "[PERSON_NAME]/0952109186/B5055" at bounding box center [451, 143] width 131 height 18
type input "[PERSON_NAME]/0952109186/B5055"
type input "Bella-5"
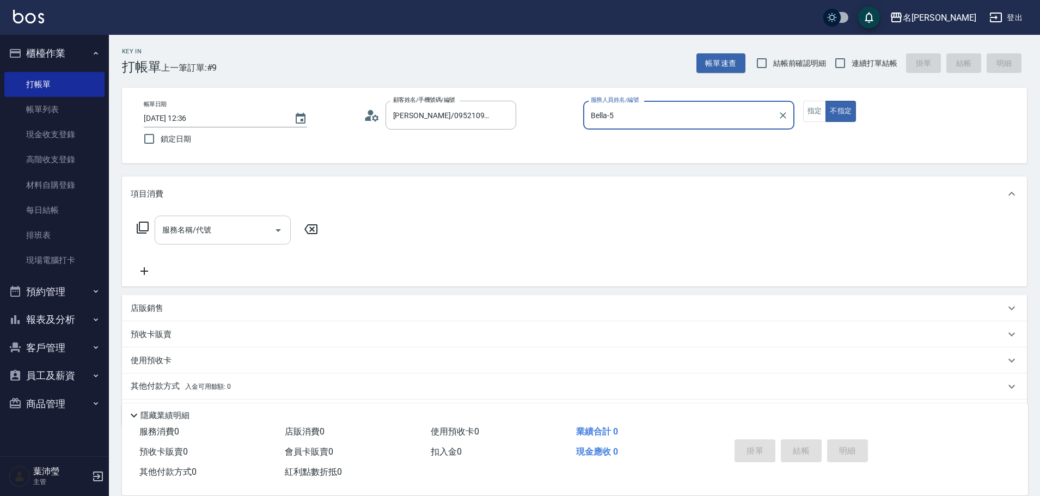
click at [242, 228] on input "服務名稱/代號" at bounding box center [215, 230] width 110 height 19
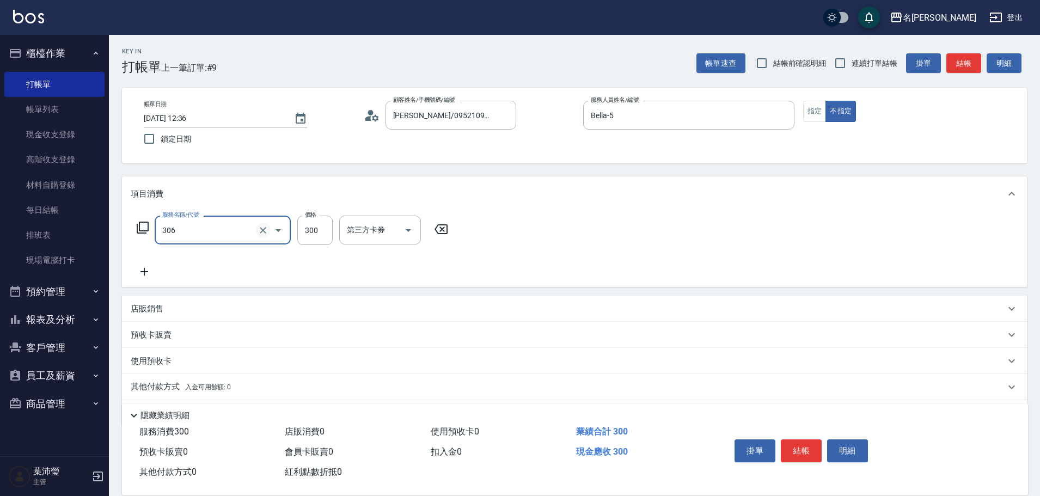
type input "高中學生(306)"
type input "400"
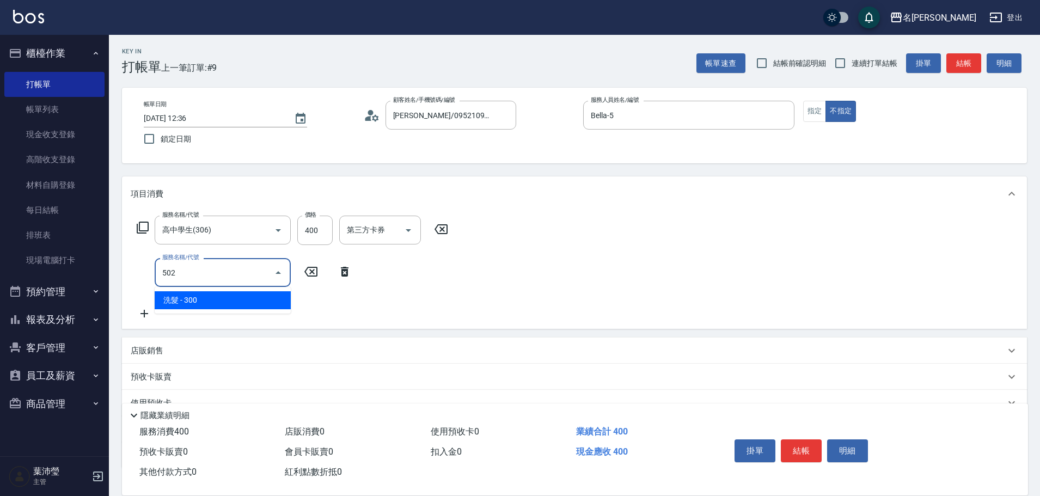
drag, startPoint x: 182, startPoint y: 284, endPoint x: 127, endPoint y: 284, distance: 54.5
click at [127, 284] on div "服務名稱/代號 高中學生(306) 服務名稱/代號 價格 400 價格 第三方卡券 第三方卡券 服務名稱/代號 502 服務名稱/代號" at bounding box center [574, 270] width 905 height 118
drag, startPoint x: 208, startPoint y: 277, endPoint x: 128, endPoint y: 277, distance: 79.5
click at [128, 277] on div "服務名稱/代號 高中學生(306) 服務名稱/代號 價格 400 價格 第三方卡券 第三方卡券 服務名稱/代號 502 服務名稱/代號" at bounding box center [574, 270] width 905 height 118
type input "高中學生(306)"
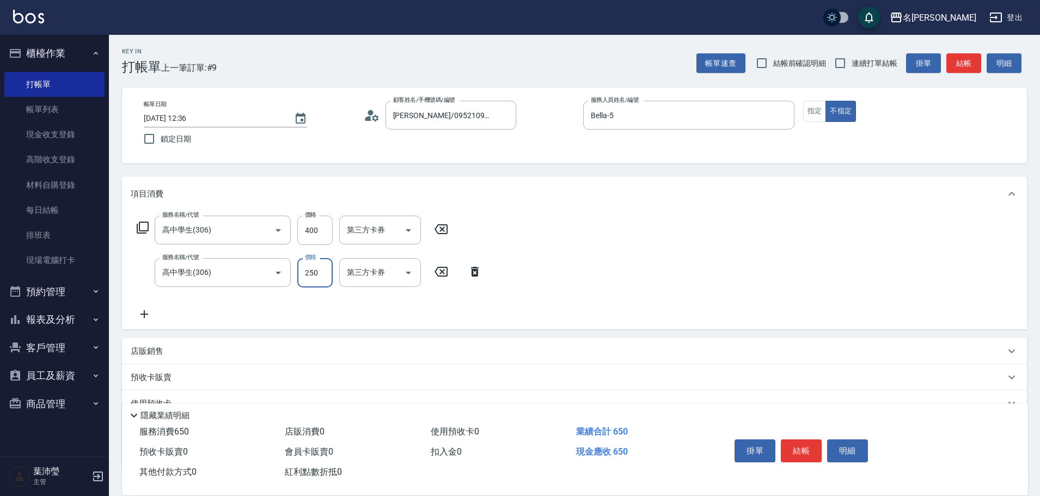
type input "250"
drag, startPoint x: 715, startPoint y: 119, endPoint x: 747, endPoint y: 109, distance: 33.8
click at [731, 114] on input "Bella-5" at bounding box center [680, 115] width 185 height 19
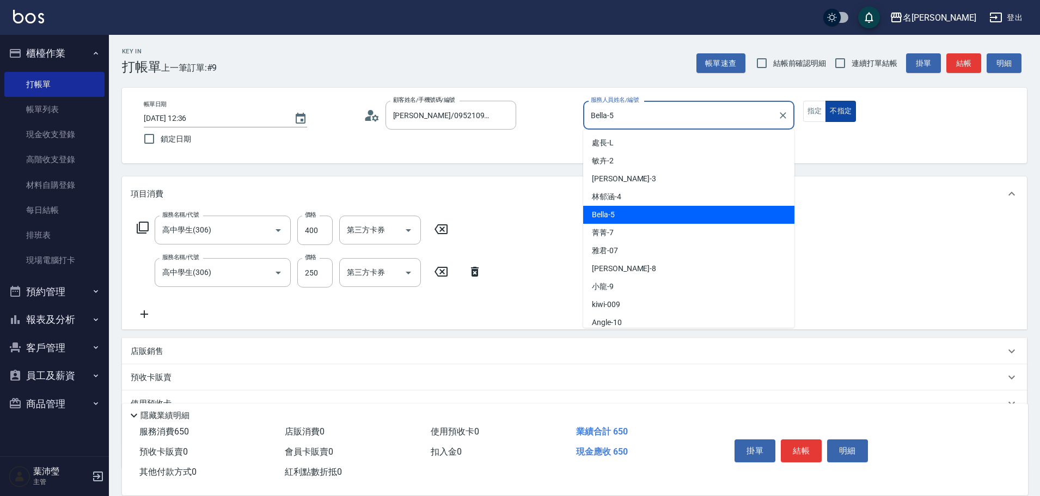
click at [829, 105] on button "不指定" at bounding box center [841, 111] width 31 height 21
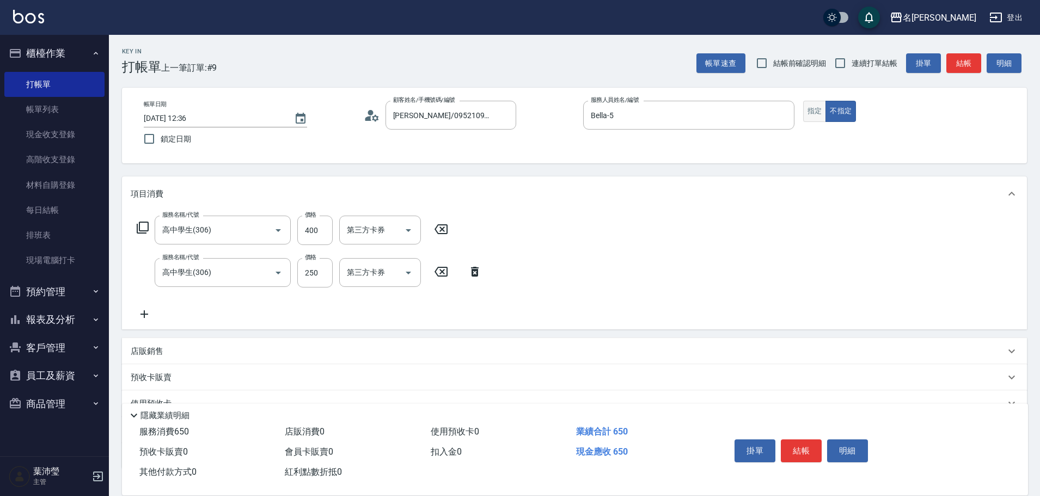
click at [819, 112] on button "指定" at bounding box center [814, 111] width 23 height 21
click at [955, 70] on button "結帳" at bounding box center [964, 63] width 35 height 20
